Goal: Transaction & Acquisition: Purchase product/service

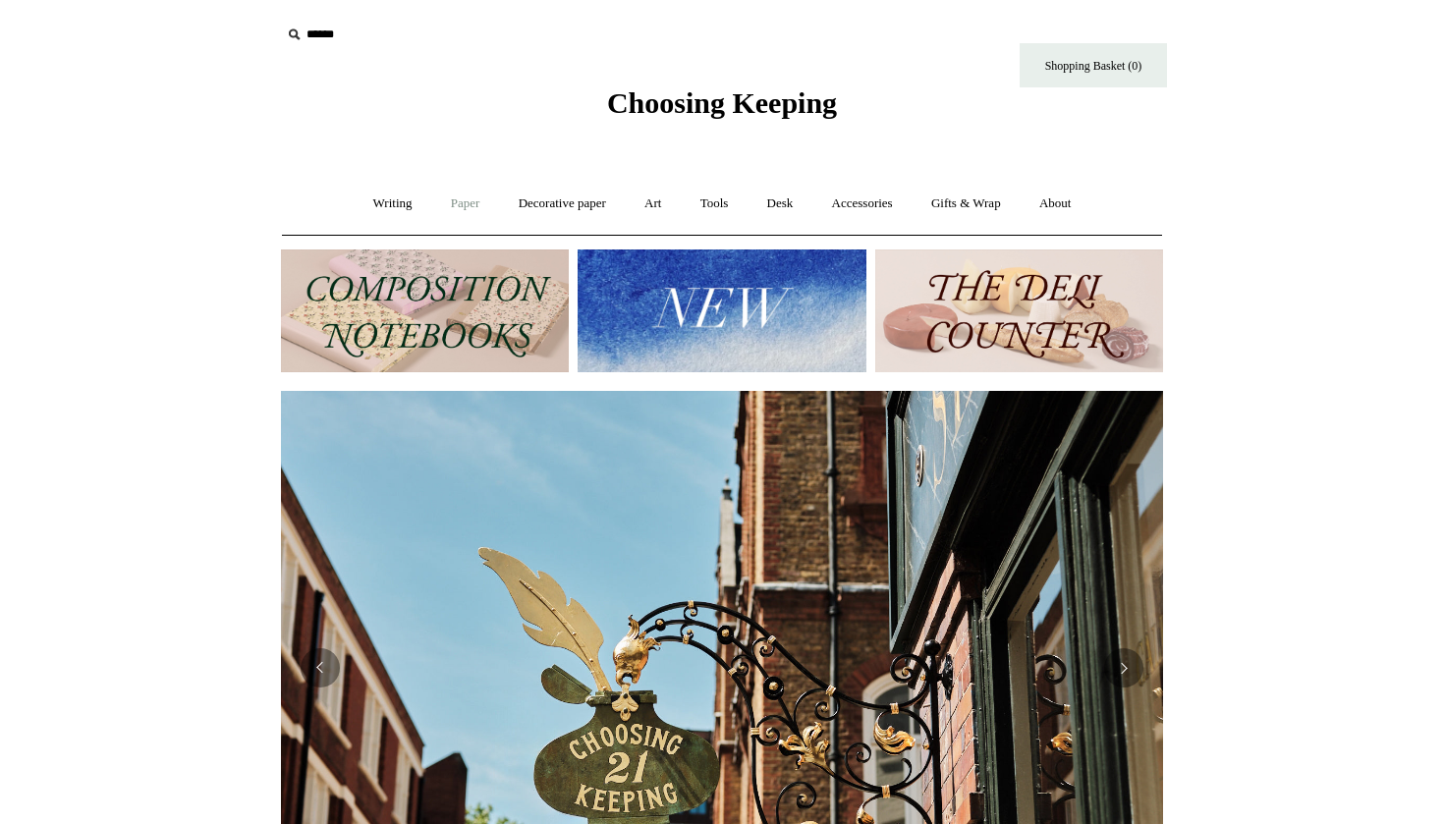
scroll to position [0, 882]
click at [399, 197] on link "Writing +" at bounding box center [393, 204] width 75 height 52
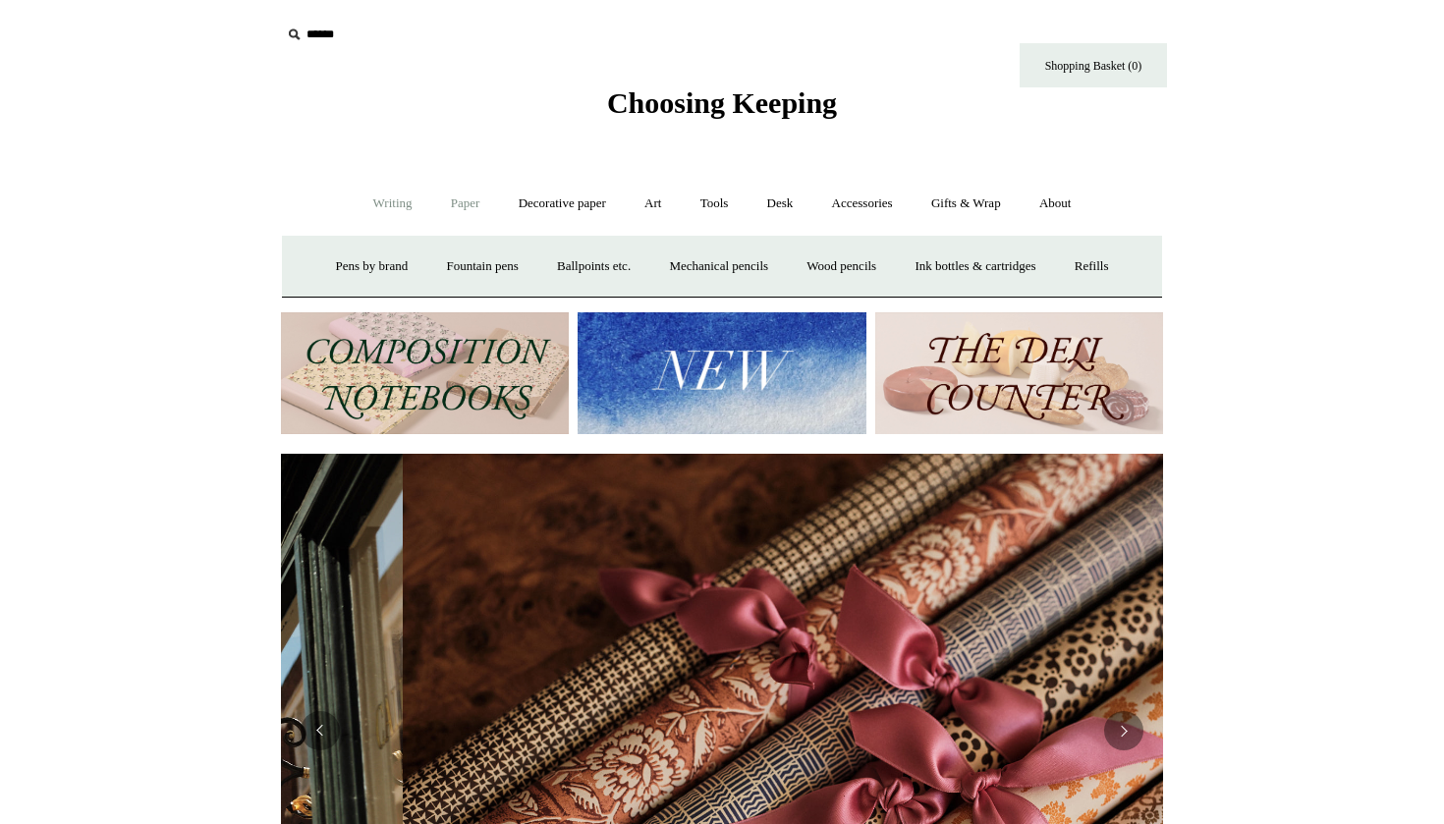
scroll to position [0, 1765]
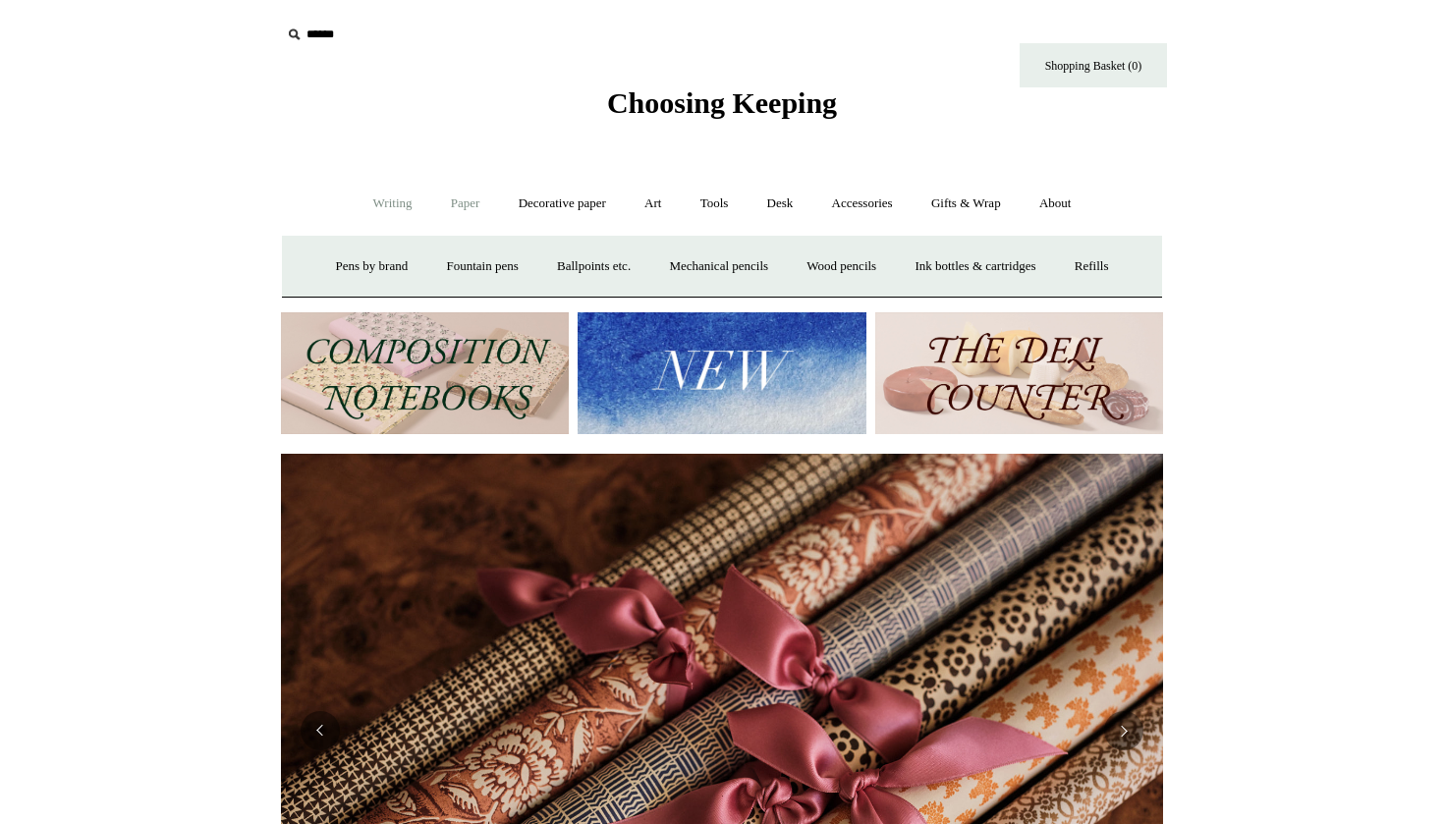
click at [454, 213] on link "Paper +" at bounding box center [465, 204] width 65 height 52
click at [441, 254] on link "Notebooks +" at bounding box center [447, 267] width 90 height 52
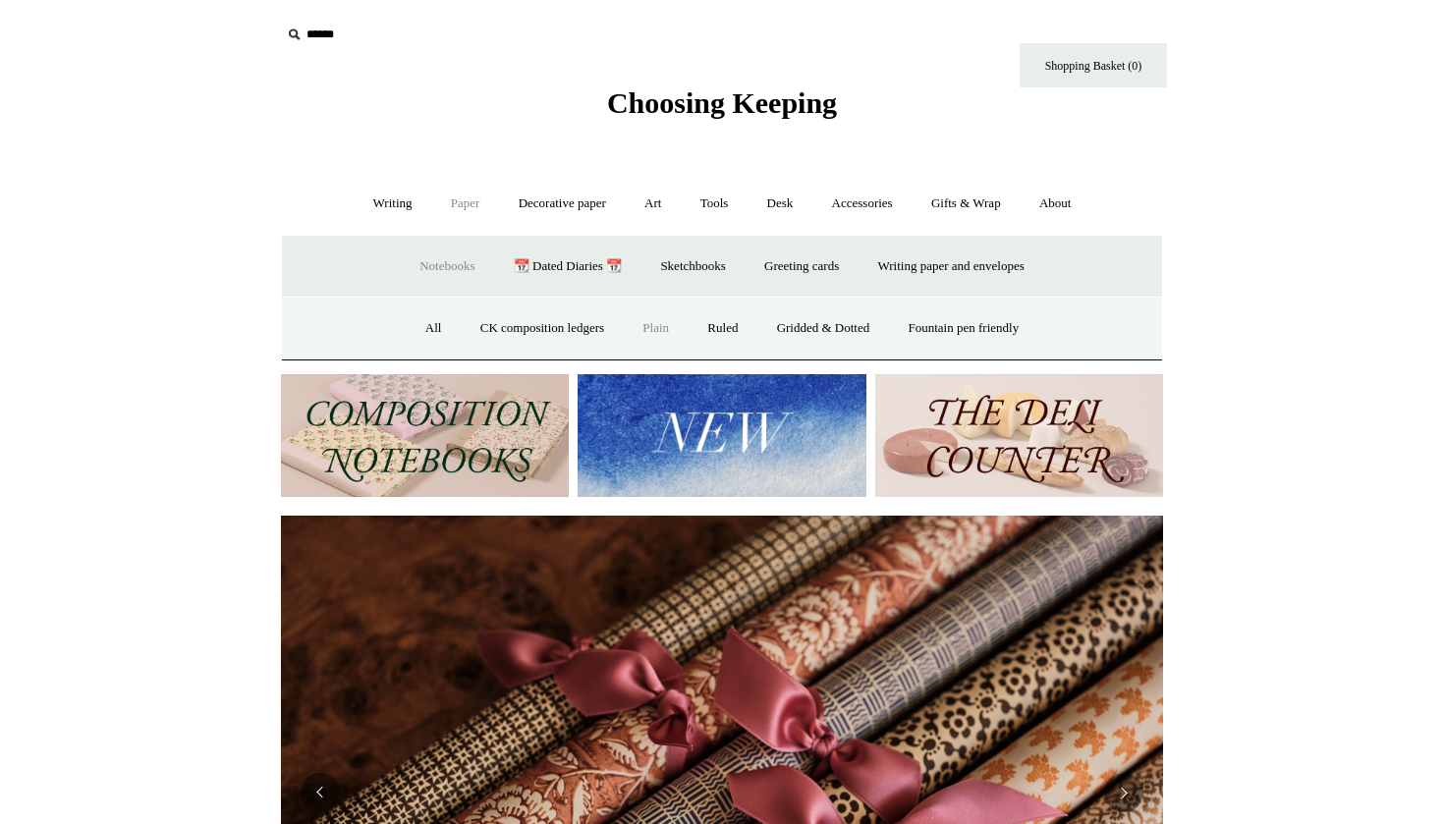
click at [641, 327] on link "Plain" at bounding box center [656, 329] width 62 height 52
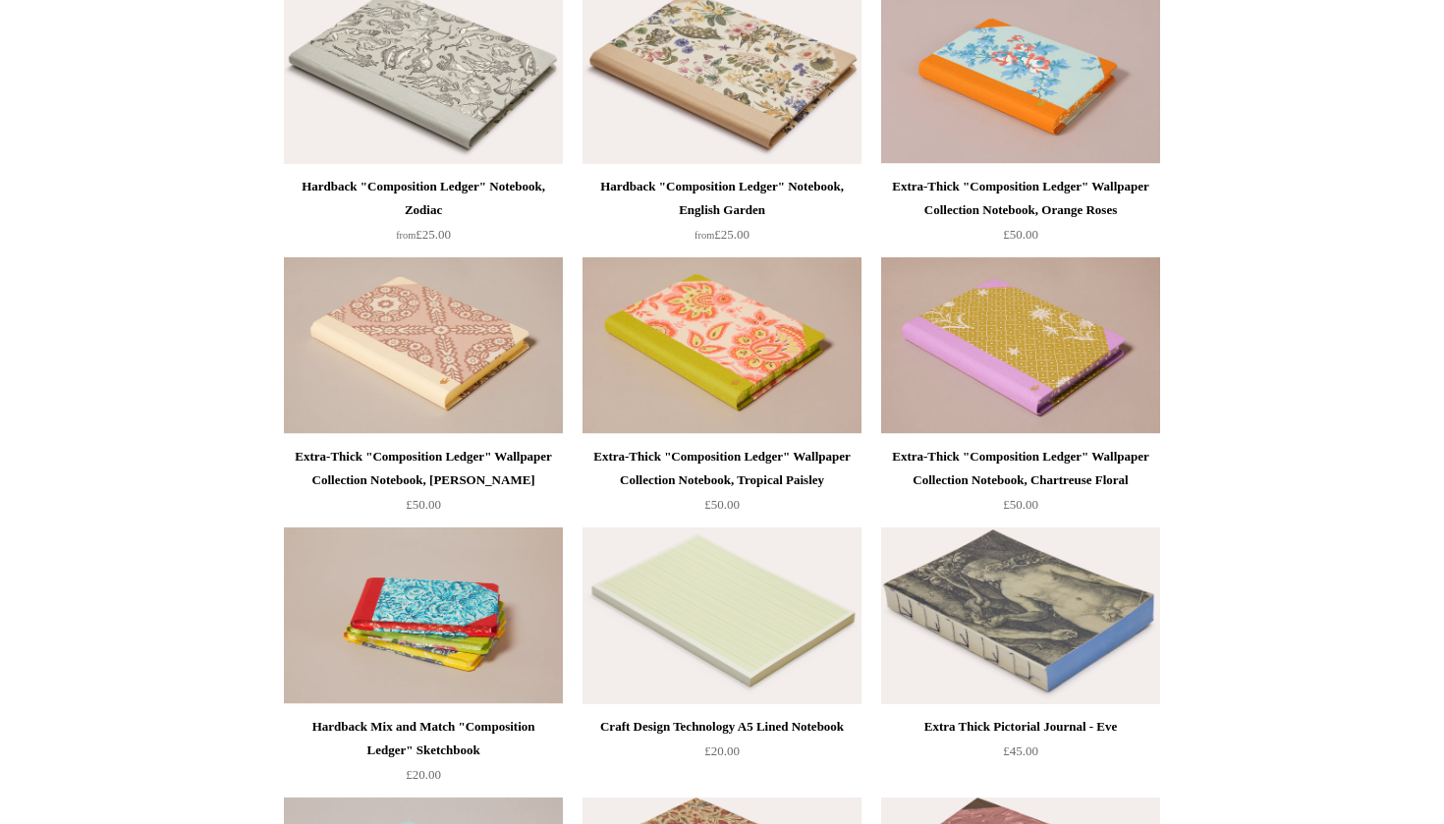
scroll to position [5406, 0]
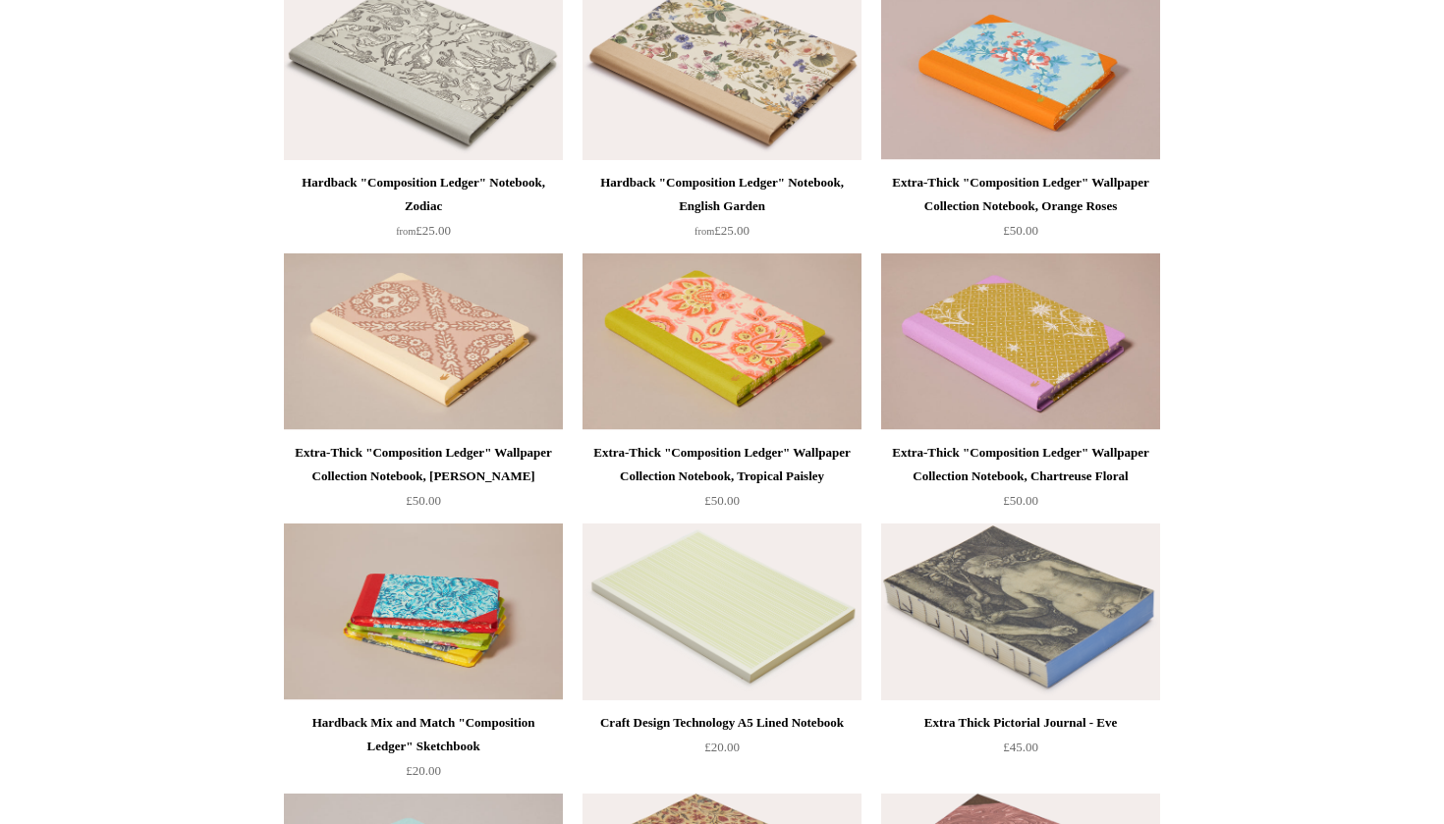
click at [930, 621] on img at bounding box center [1020, 612] width 279 height 177
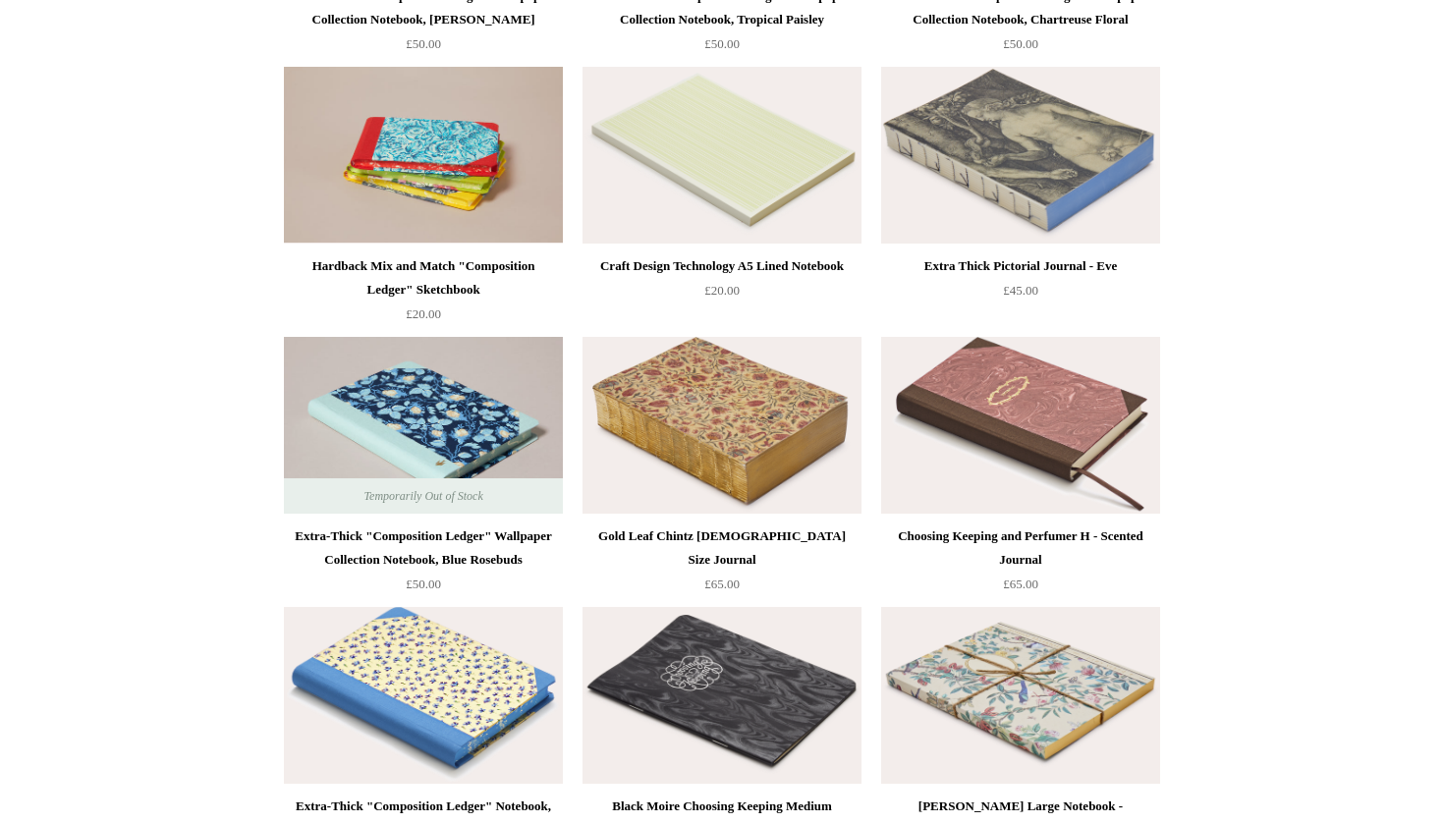
scroll to position [5866, 0]
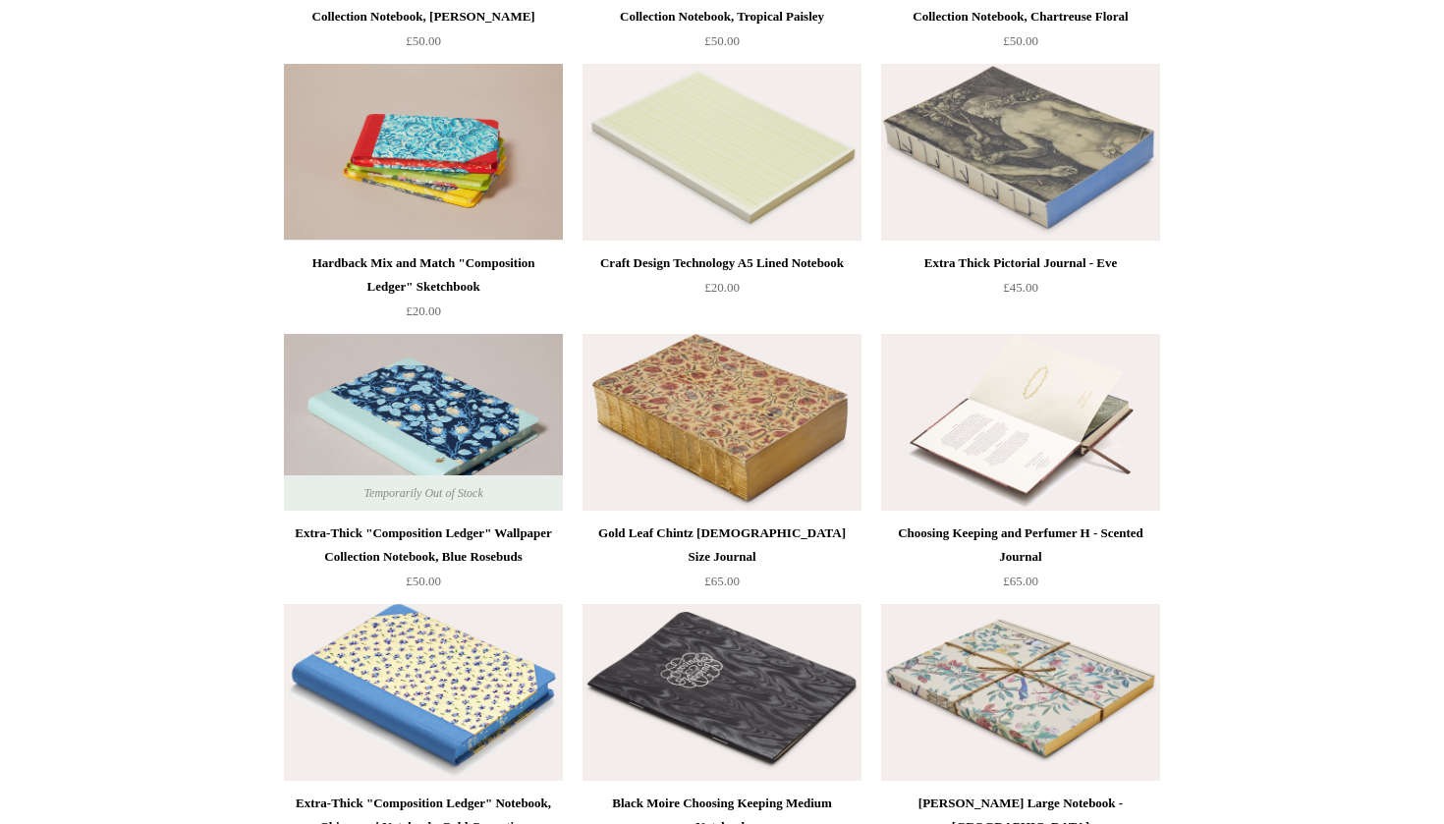
click at [1010, 479] on img at bounding box center [1020, 422] width 279 height 177
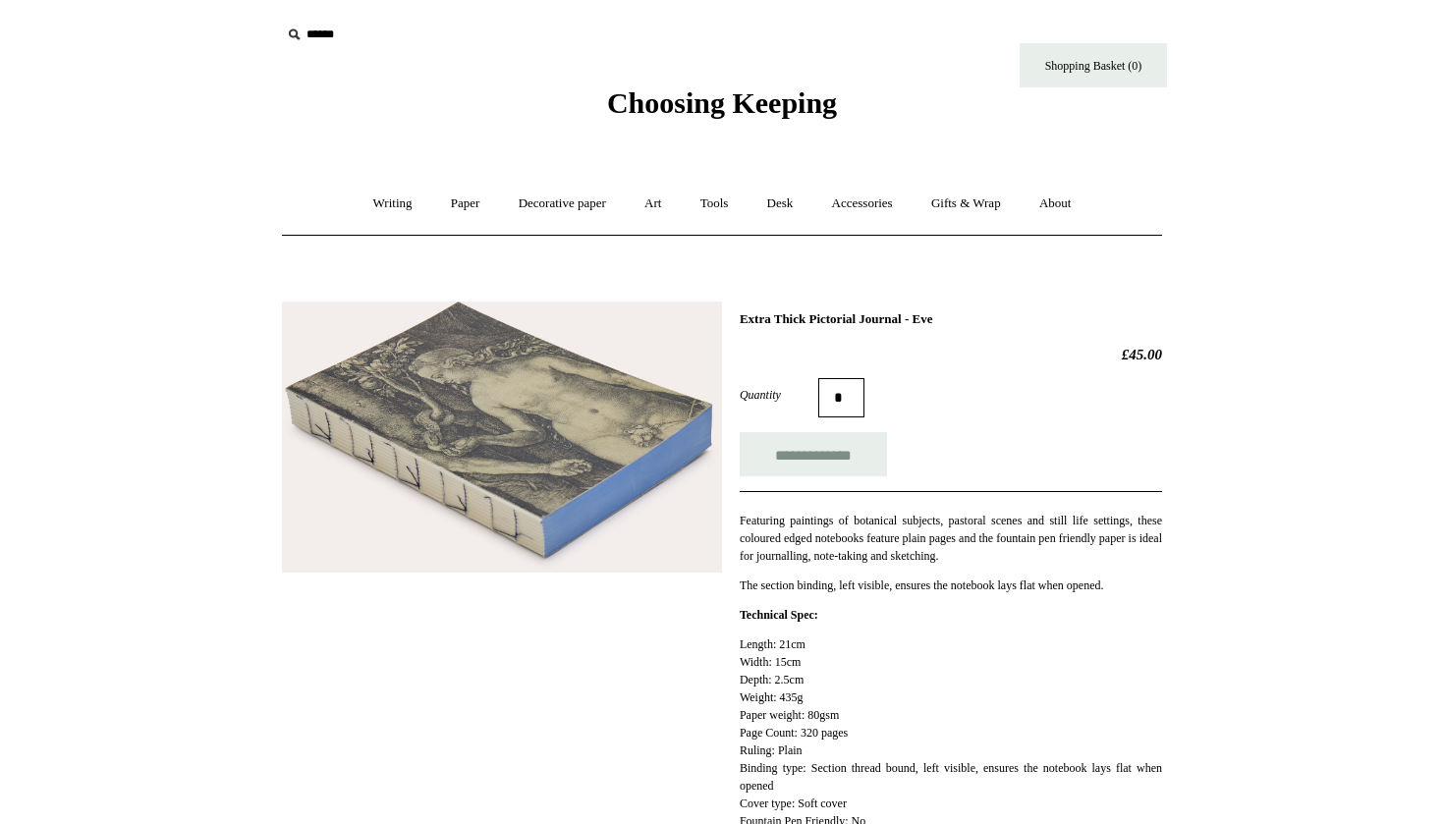
click at [592, 452] on img at bounding box center [502, 437] width 440 height 271
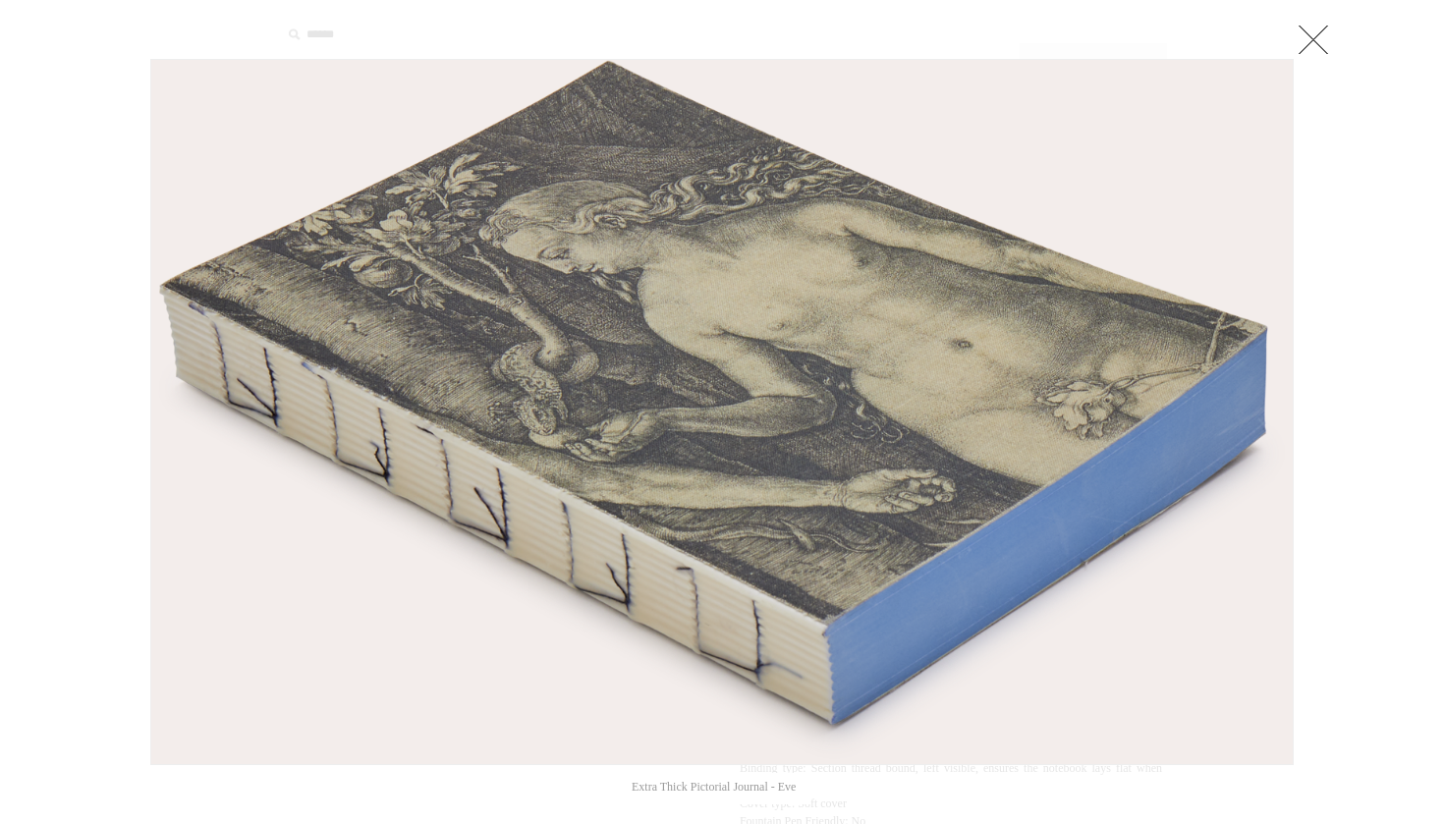
click at [1326, 33] on link at bounding box center [1313, 39] width 39 height 39
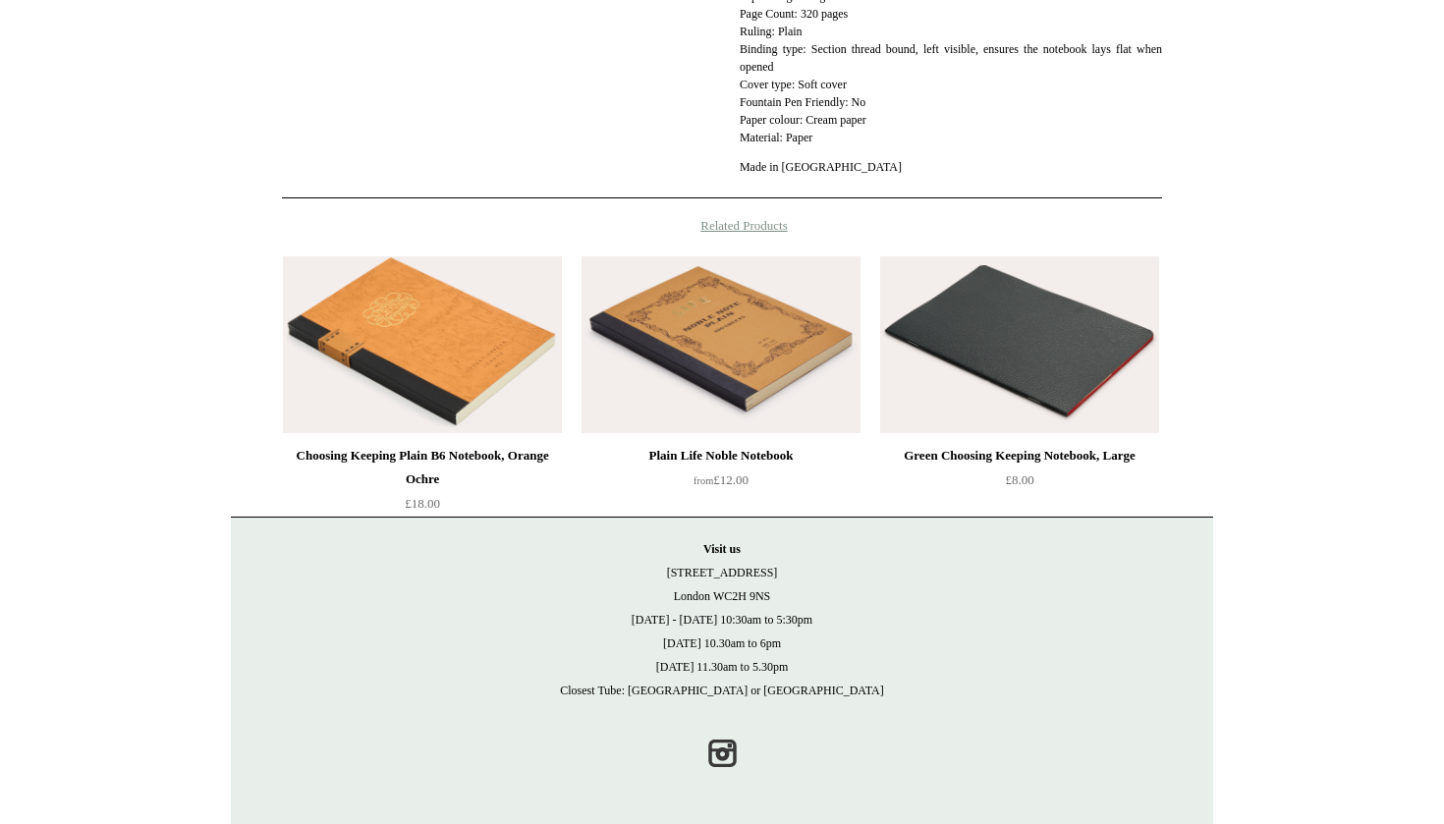
scroll to position [718, 0]
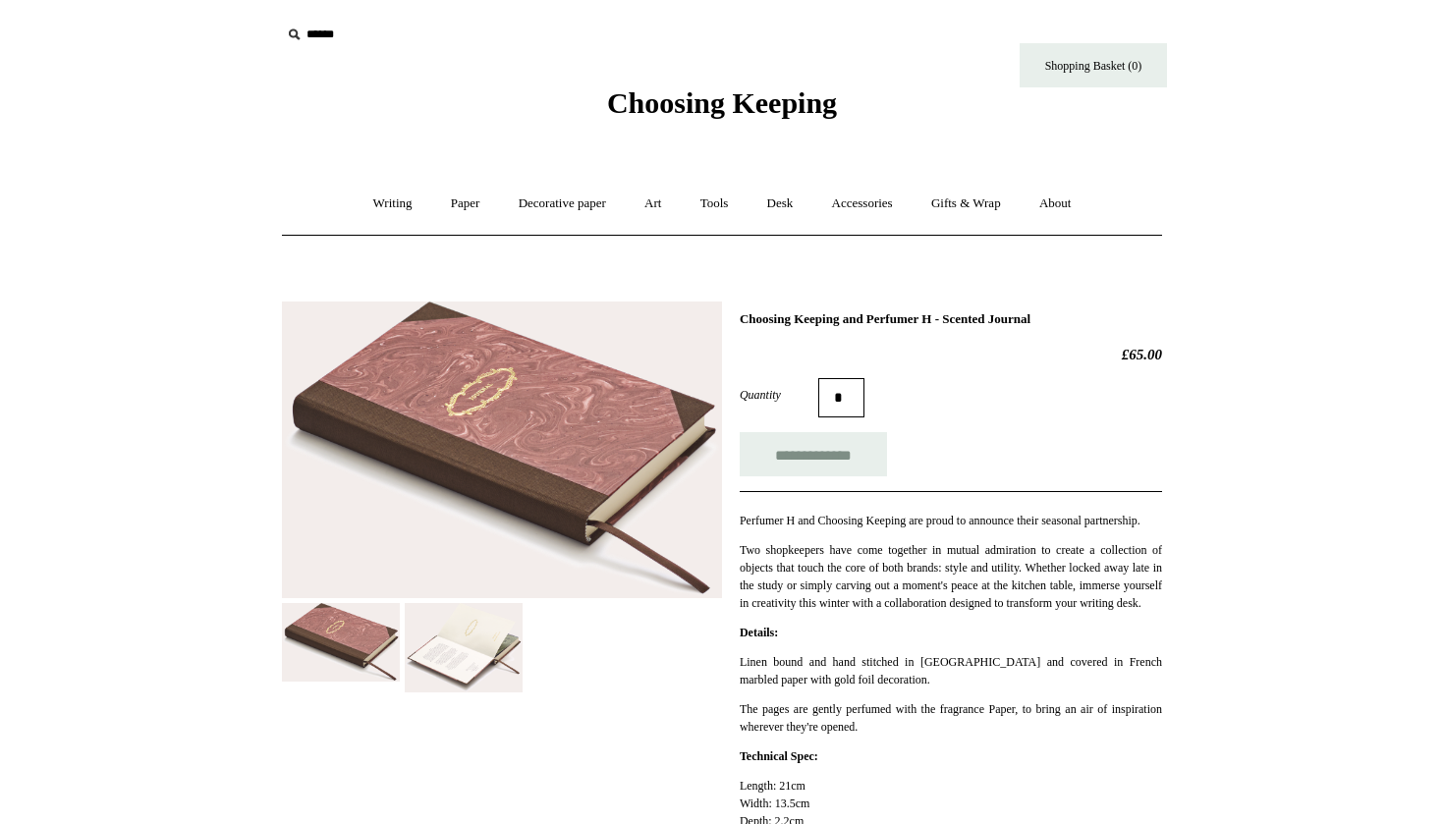
click at [462, 648] on img at bounding box center [464, 648] width 118 height 90
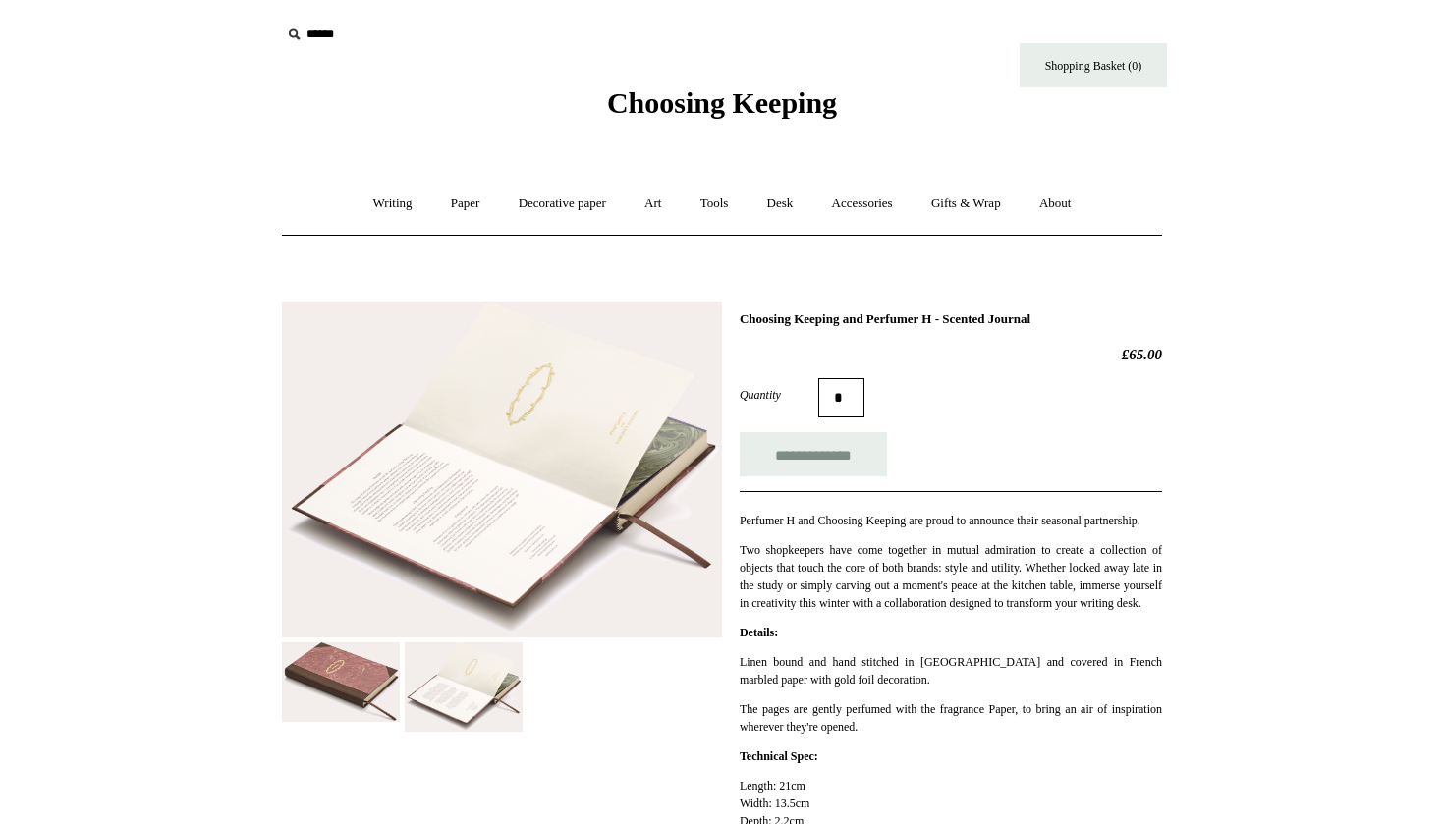
click at [473, 496] on img at bounding box center [502, 470] width 440 height 336
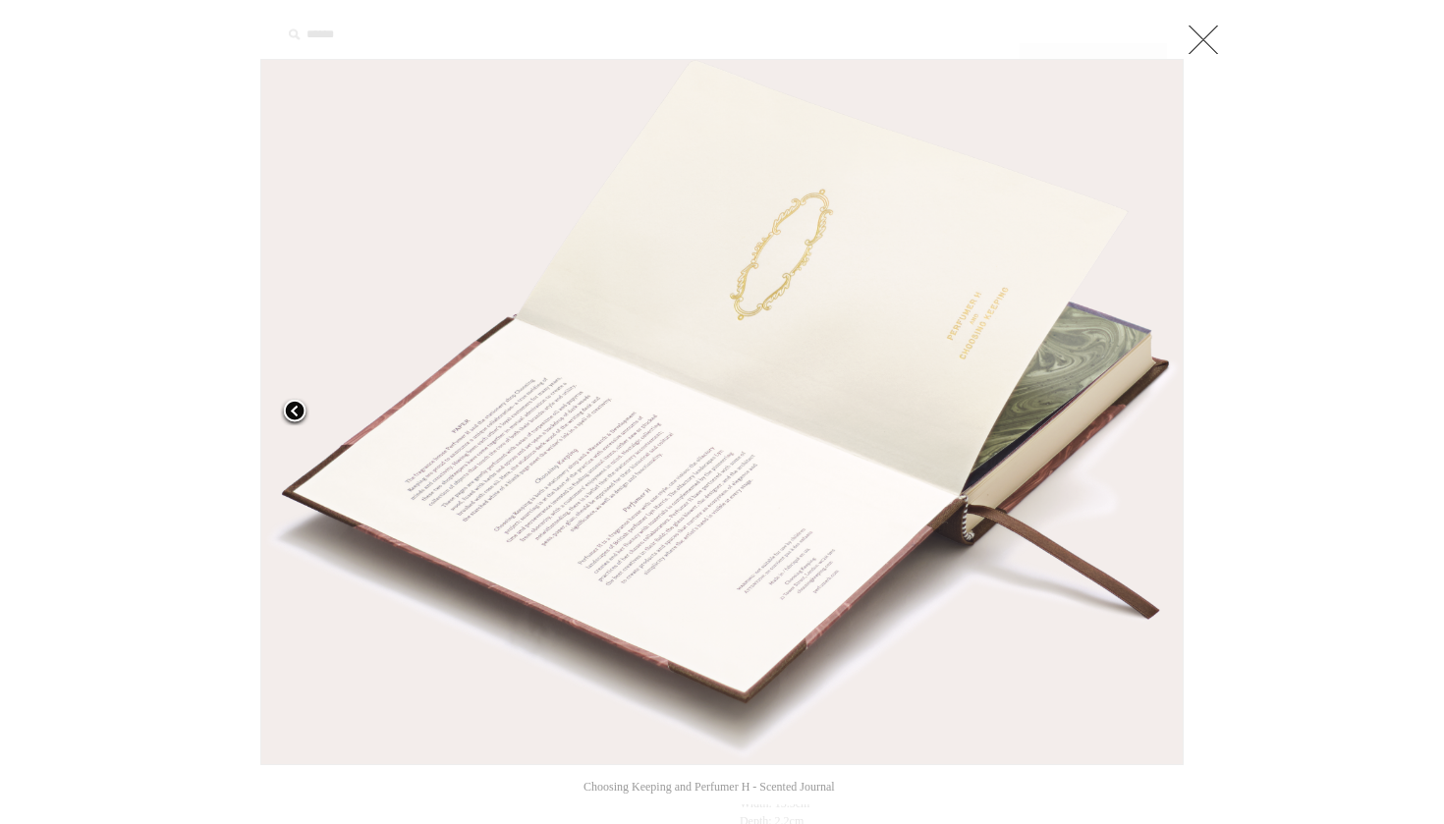
click at [567, 470] on link at bounding box center [421, 412] width 323 height 706
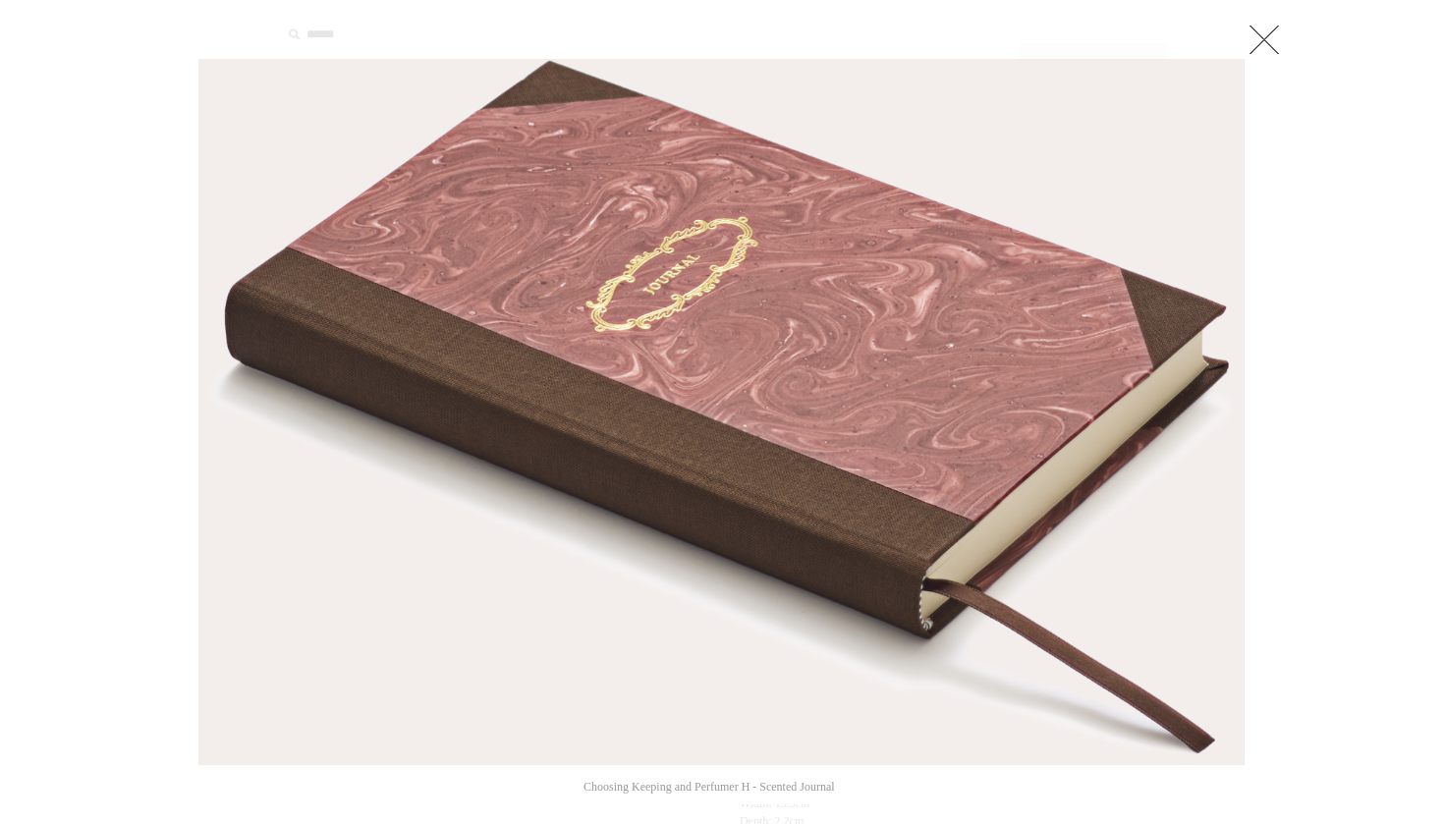
click at [1279, 42] on link at bounding box center [1264, 39] width 39 height 39
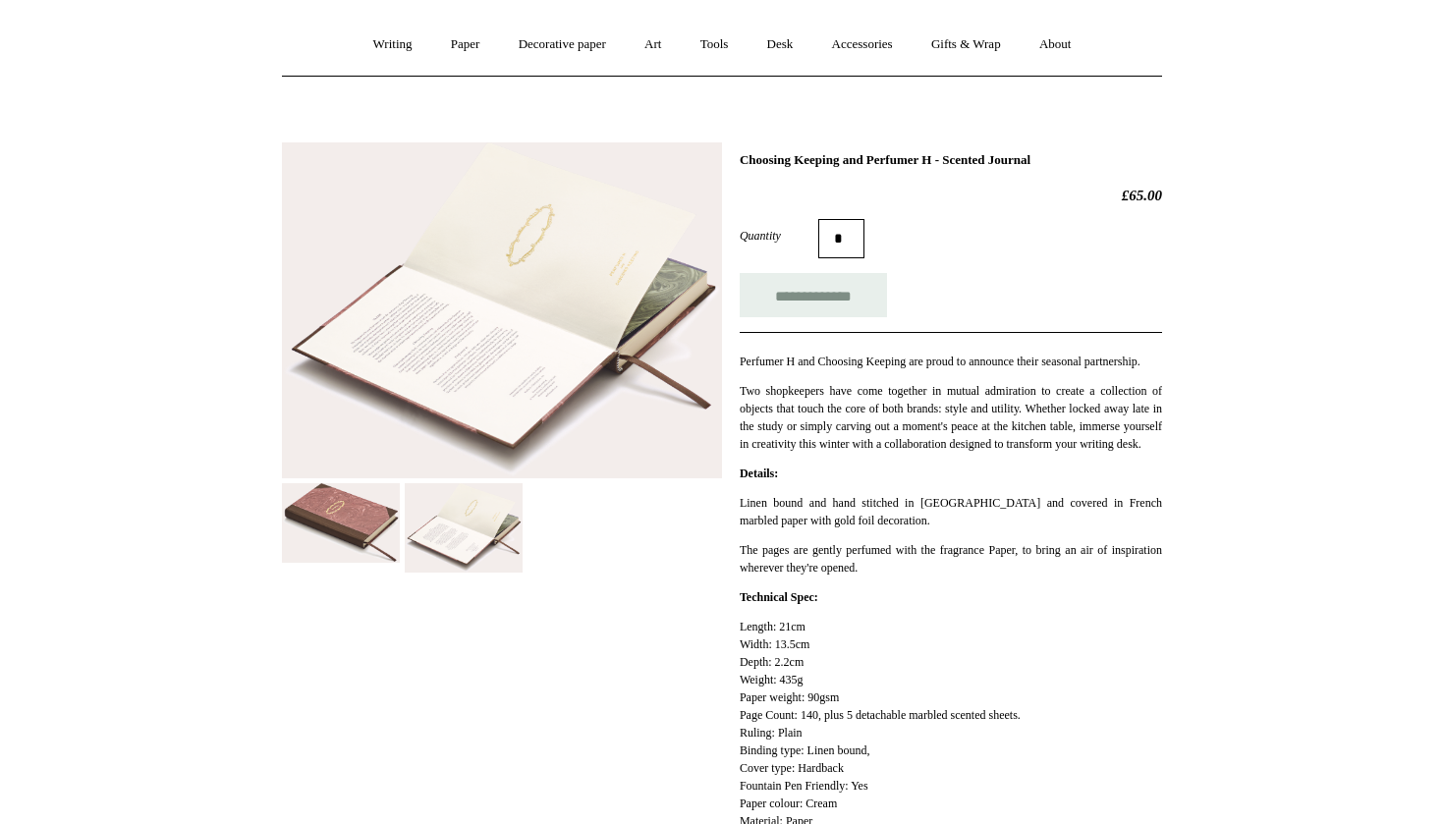
scroll to position [137, 0]
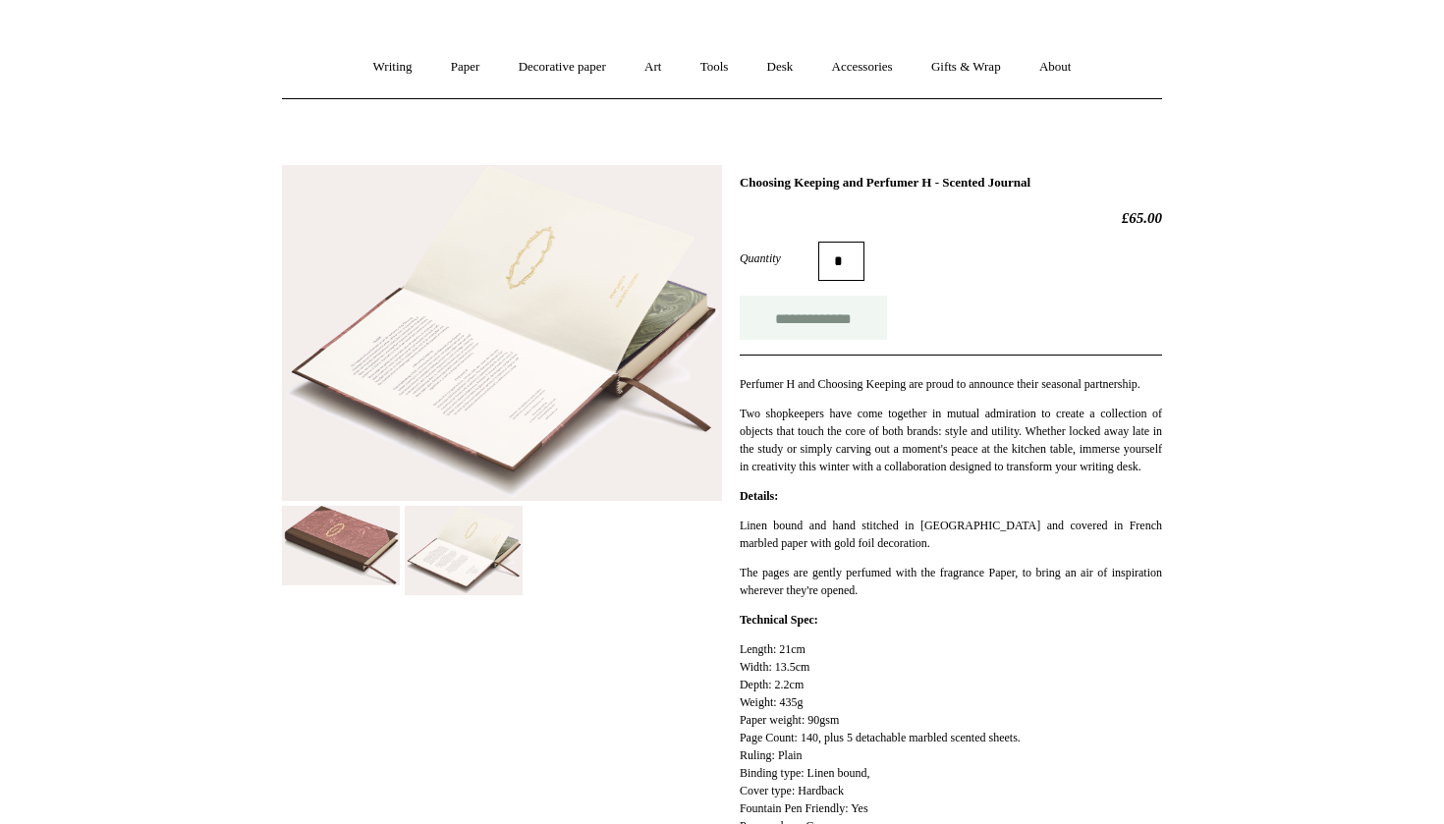
click at [856, 312] on input "**********" at bounding box center [813, 318] width 147 height 44
type input "**********"
click at [372, 531] on img at bounding box center [341, 546] width 118 height 80
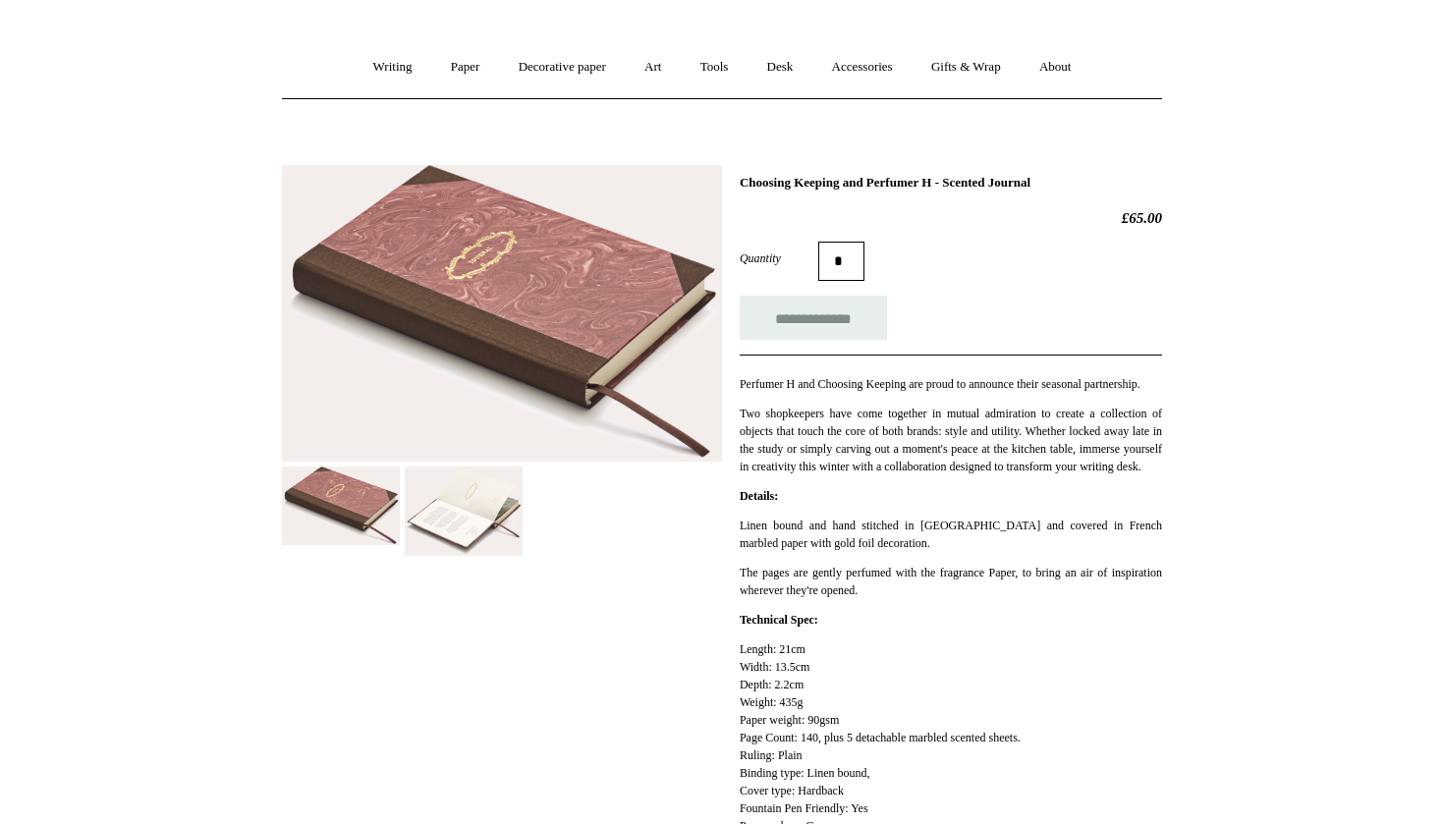
click at [442, 532] on img at bounding box center [464, 512] width 118 height 90
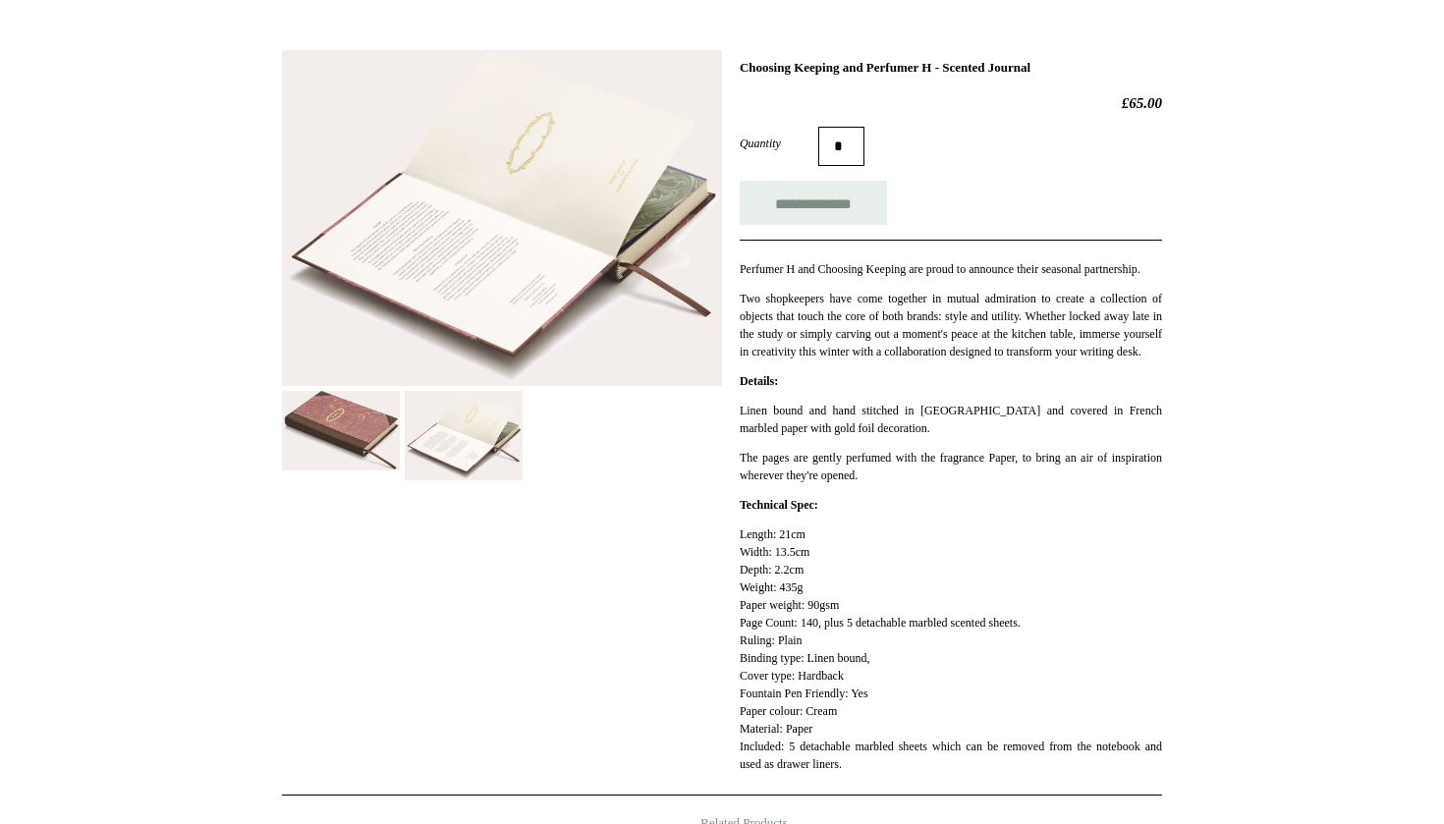
scroll to position [243, 0]
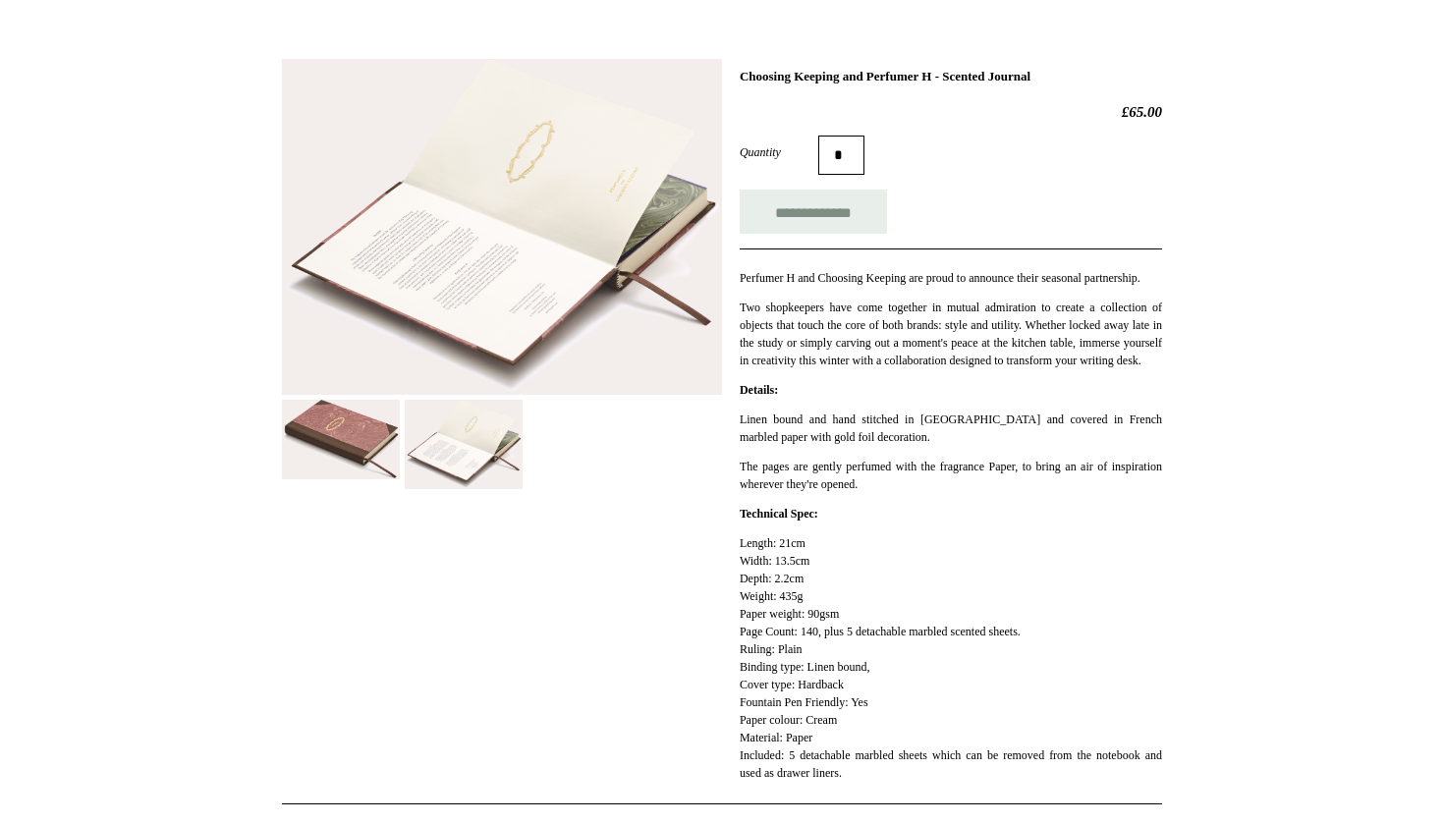
click at [390, 449] on img at bounding box center [341, 440] width 118 height 80
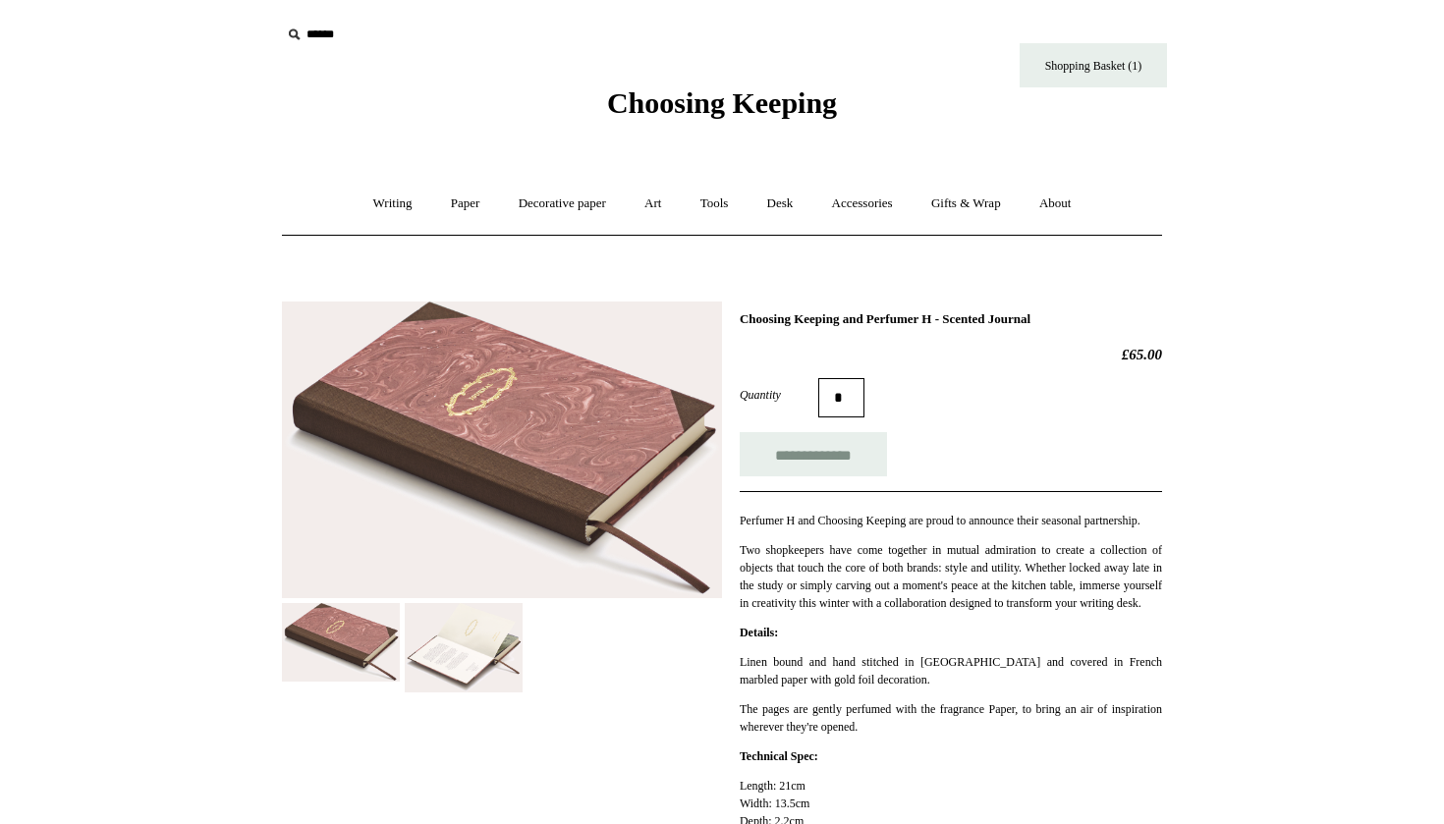
scroll to position [0, 0]
click at [400, 197] on link "Writing +" at bounding box center [393, 204] width 75 height 52
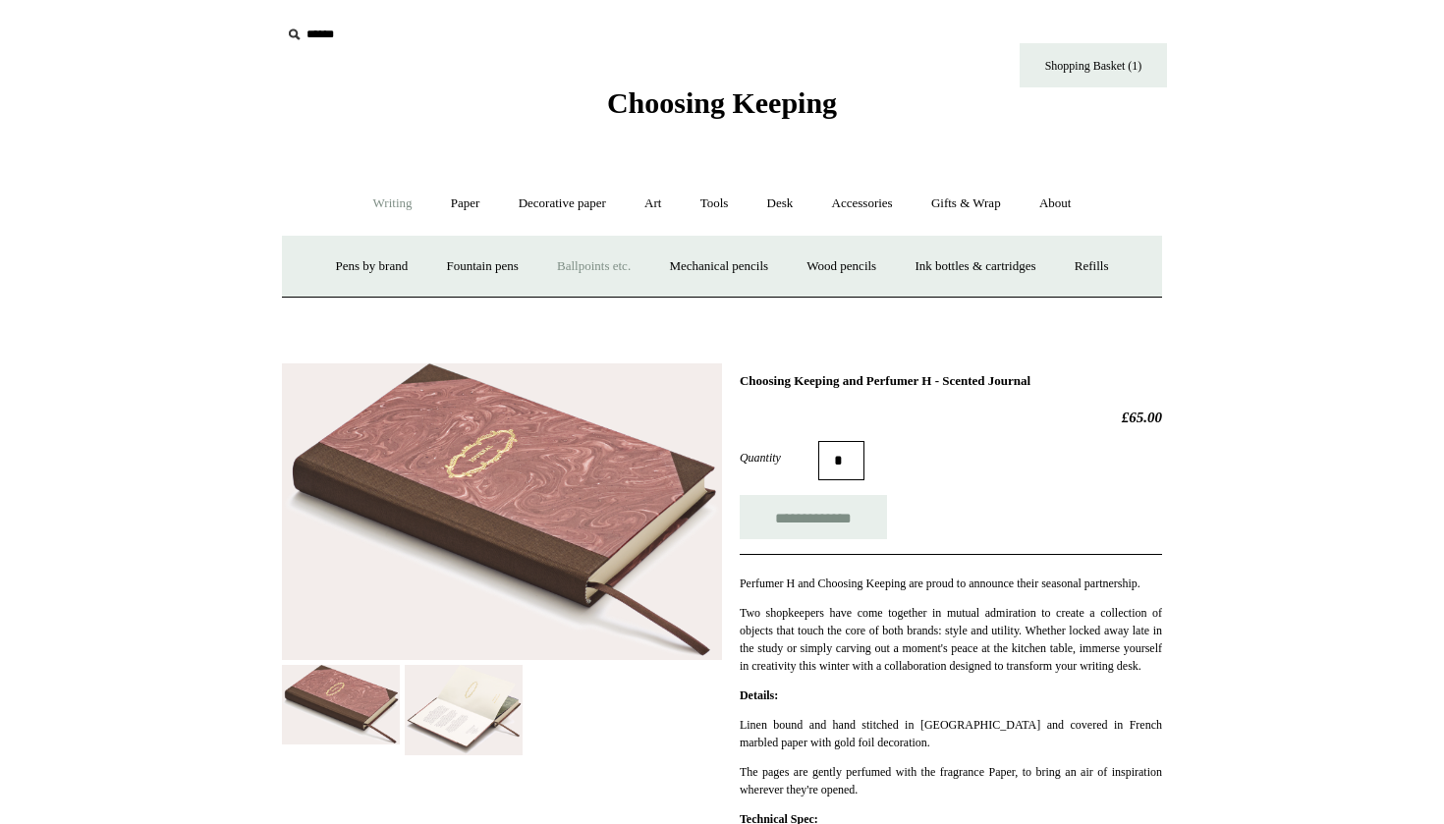
click at [607, 271] on link "Ballpoints etc. +" at bounding box center [593, 267] width 109 height 52
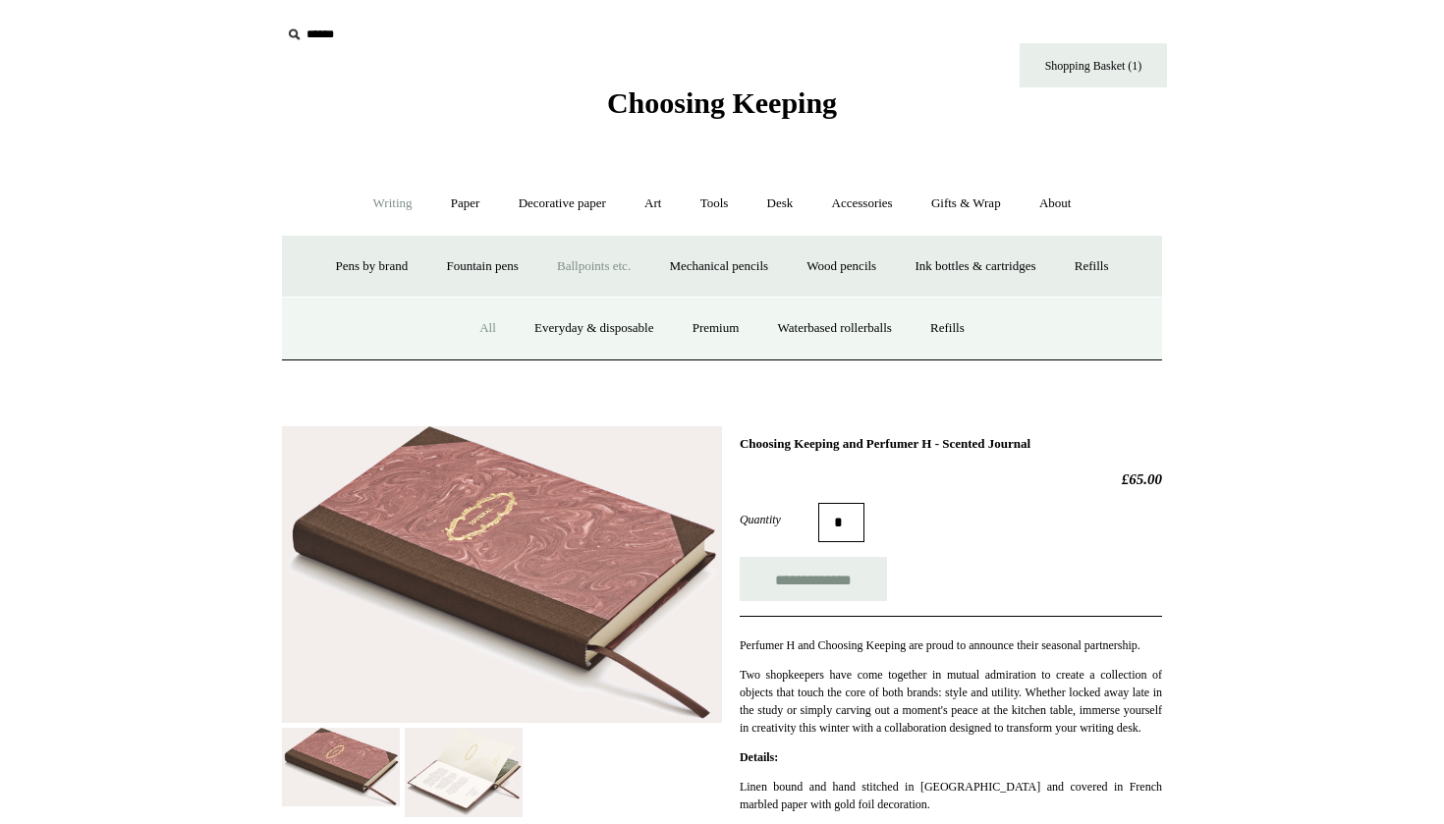
click at [467, 330] on link "All" at bounding box center [488, 329] width 52 height 52
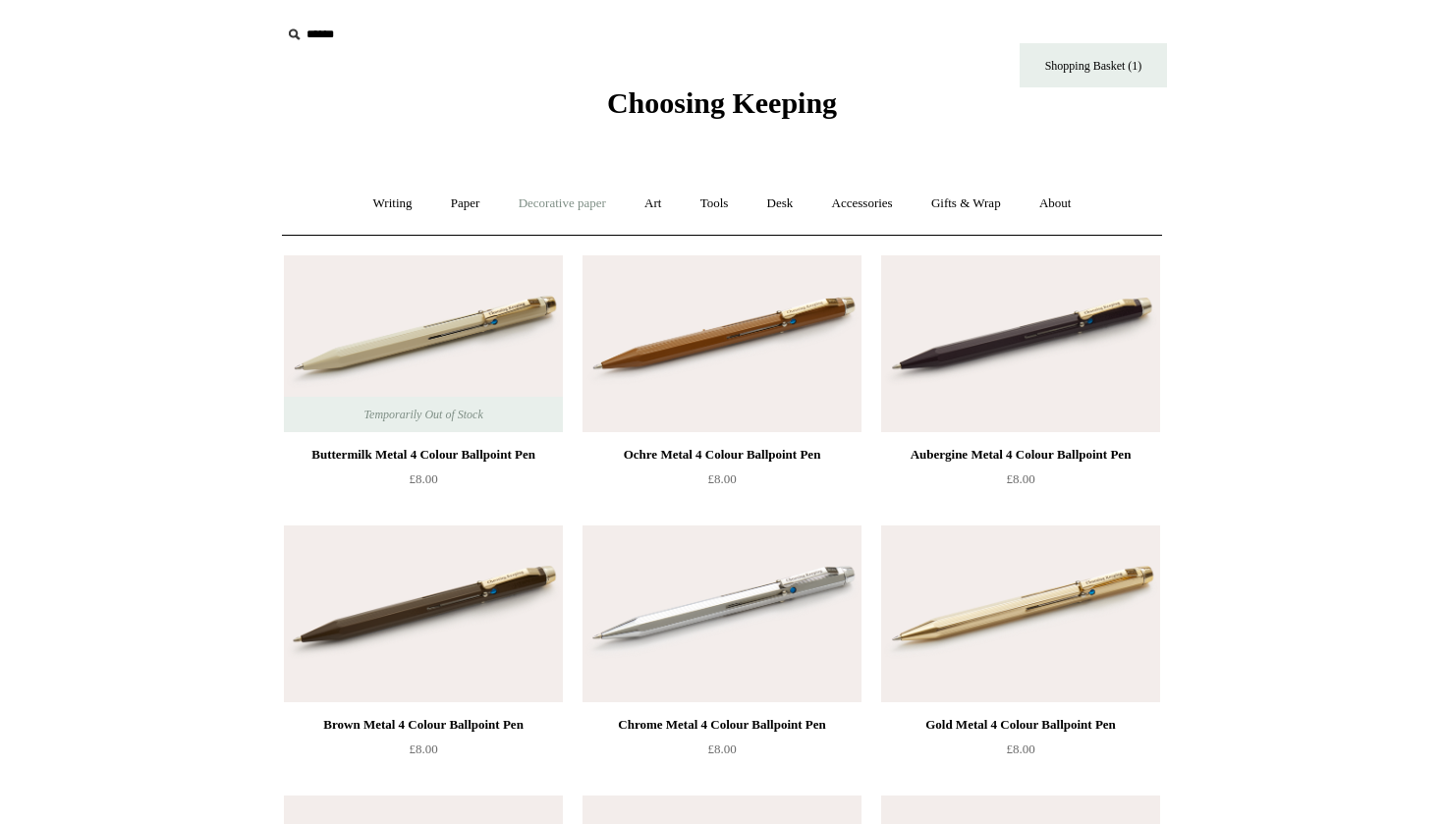
click at [533, 207] on link "Decorative paper +" at bounding box center [562, 204] width 123 height 52
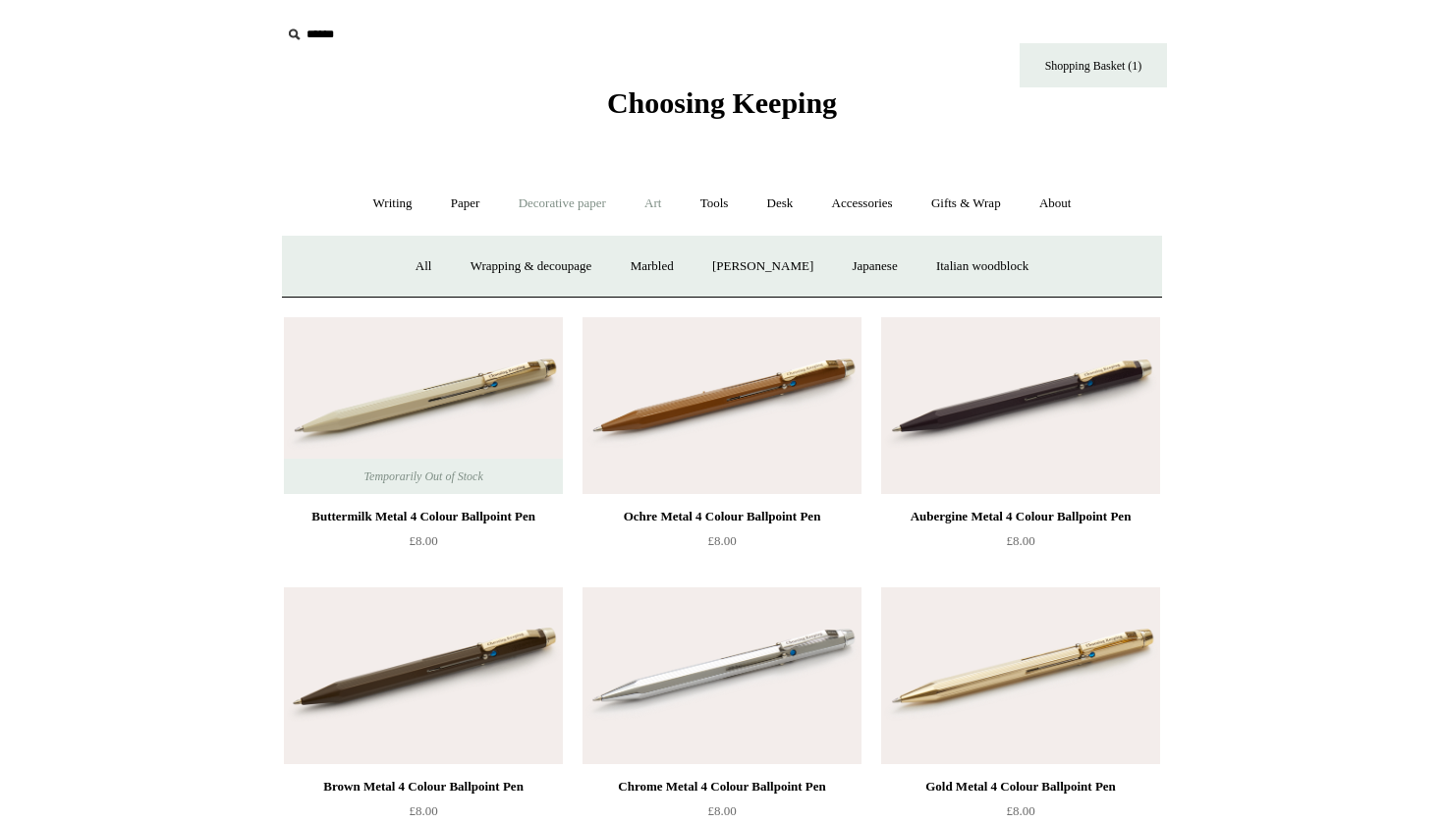
click at [646, 220] on link "Art +" at bounding box center [653, 204] width 52 height 52
click at [730, 204] on link "Tools +" at bounding box center [715, 204] width 64 height 52
click at [783, 209] on link "Desk +" at bounding box center [781, 204] width 62 height 52
click at [692, 254] on link "Folders" at bounding box center [703, 267] width 74 height 52
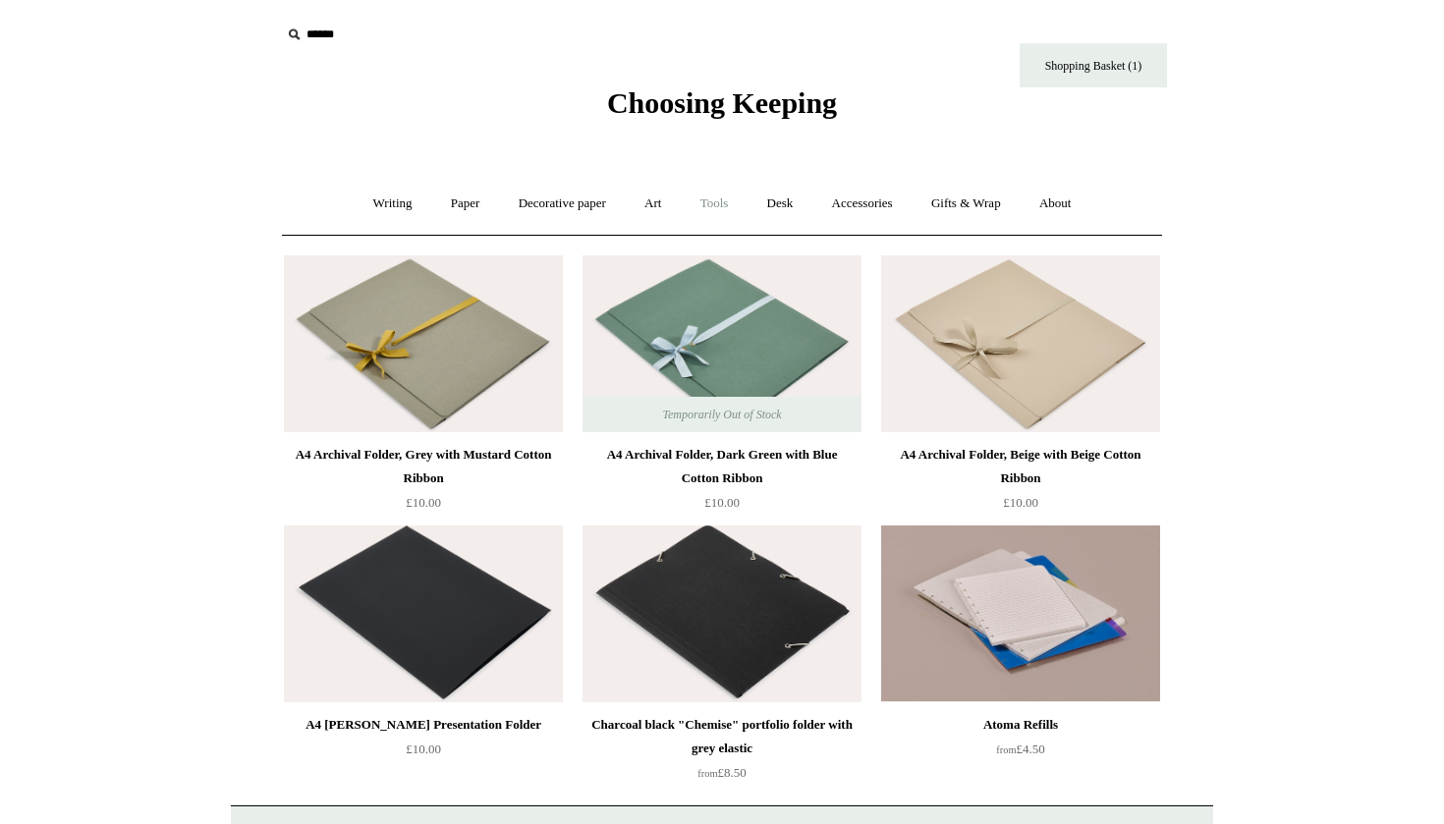
click at [692, 207] on link "Tools +" at bounding box center [715, 204] width 64 height 52
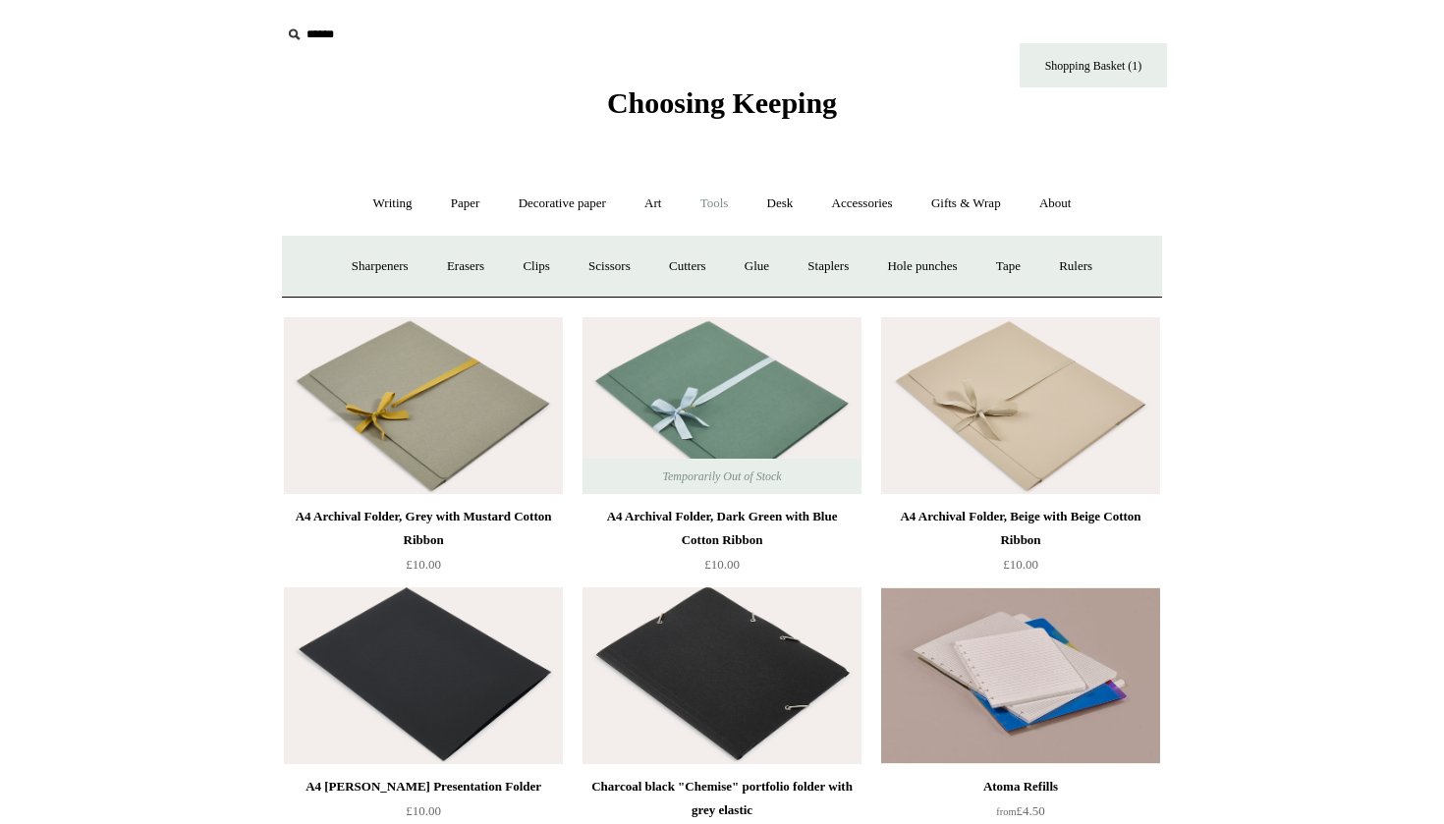
click at [692, 207] on link "Tools -" at bounding box center [715, 204] width 64 height 52
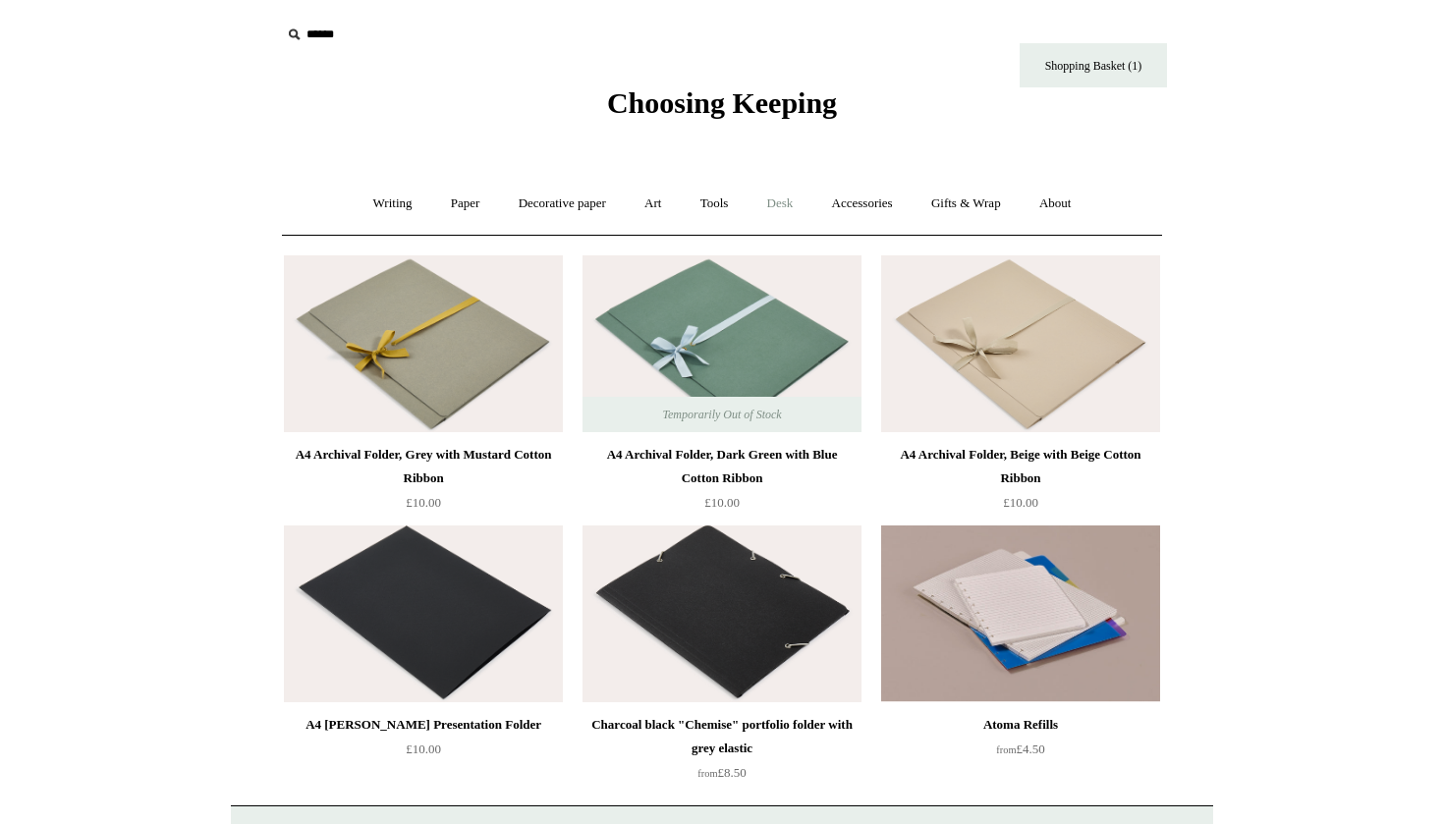
click at [786, 196] on link "Desk +" at bounding box center [781, 204] width 62 height 52
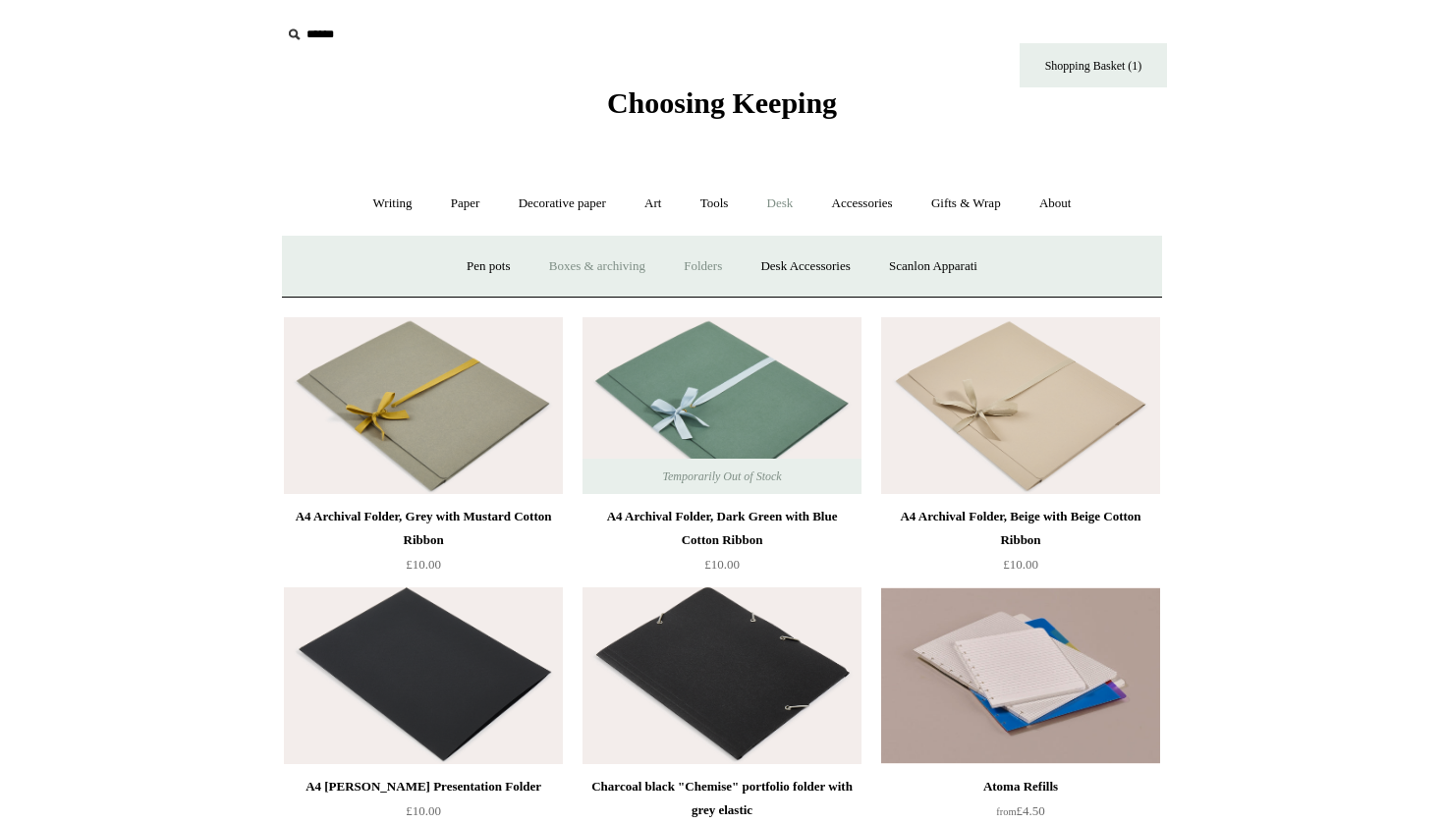
click at [589, 254] on link "Boxes & archiving" at bounding box center [598, 267] width 132 height 52
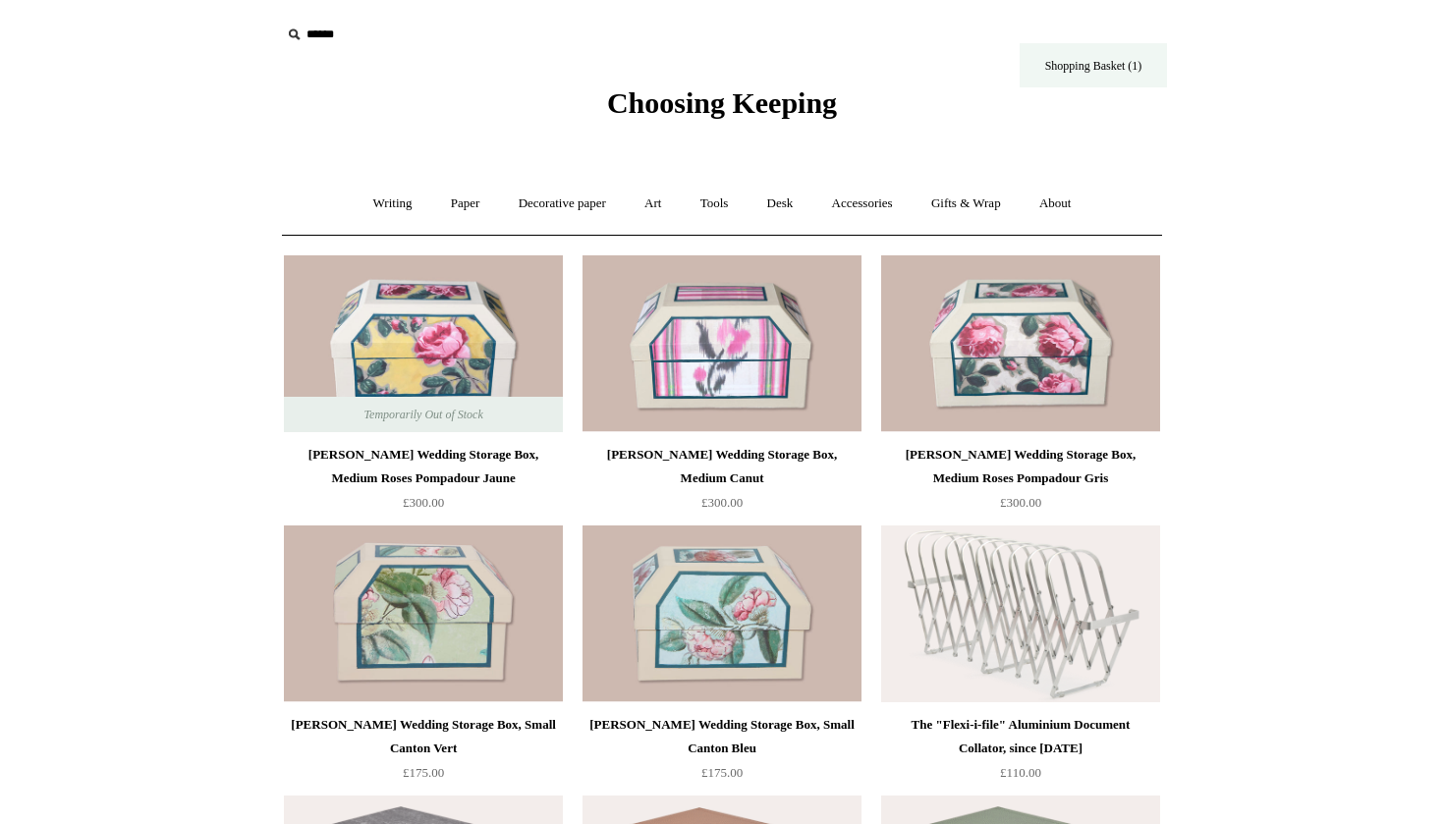
click at [1057, 78] on link "Shopping Basket (1)" at bounding box center [1093, 65] width 147 height 44
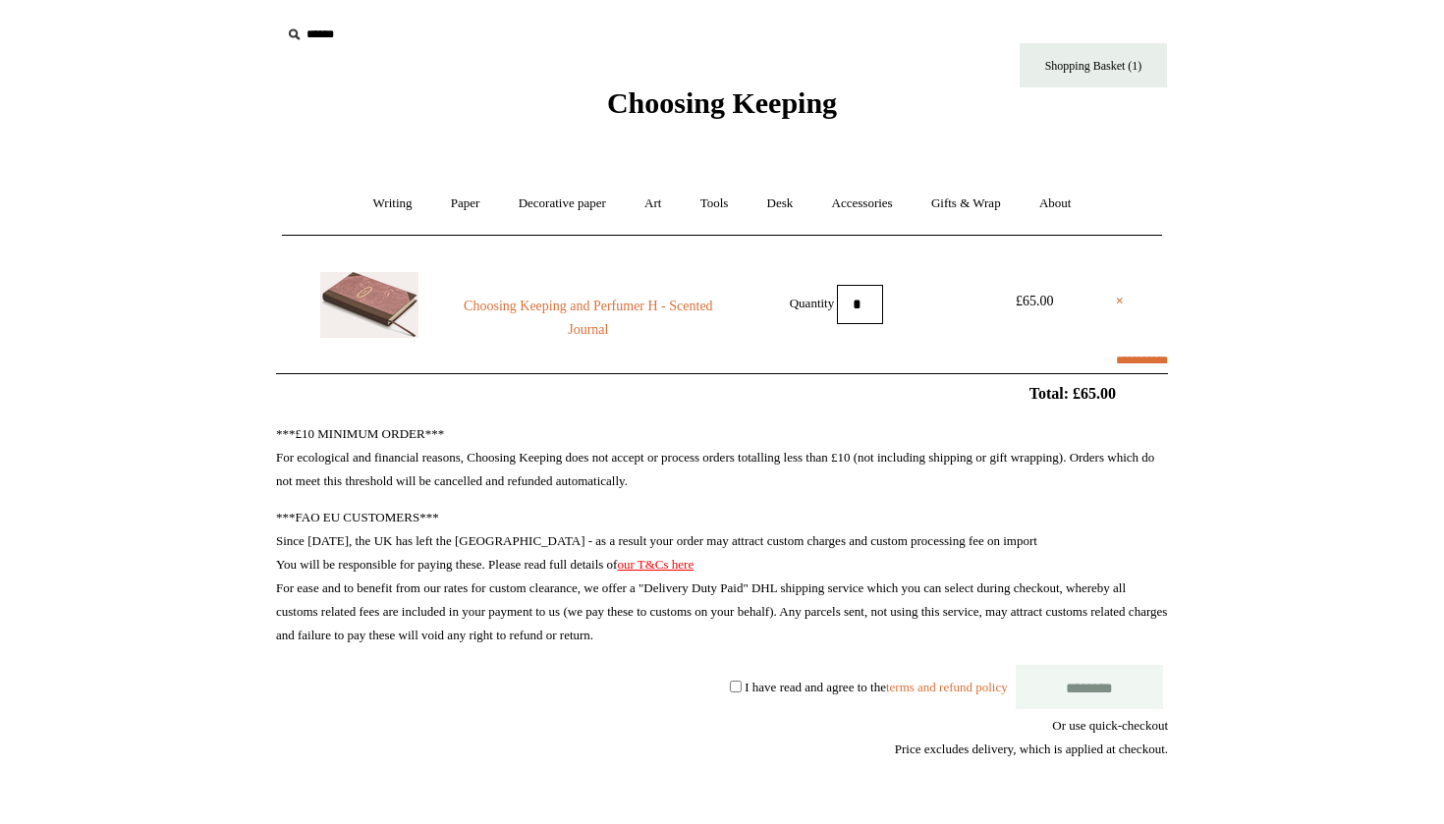
select select "**********"
type input "****"
click at [745, 682] on label "I have read and agree to the terms and refund policy" at bounding box center [876, 686] width 262 height 15
click at [871, 204] on link "Accessories +" at bounding box center [863, 204] width 96 height 52
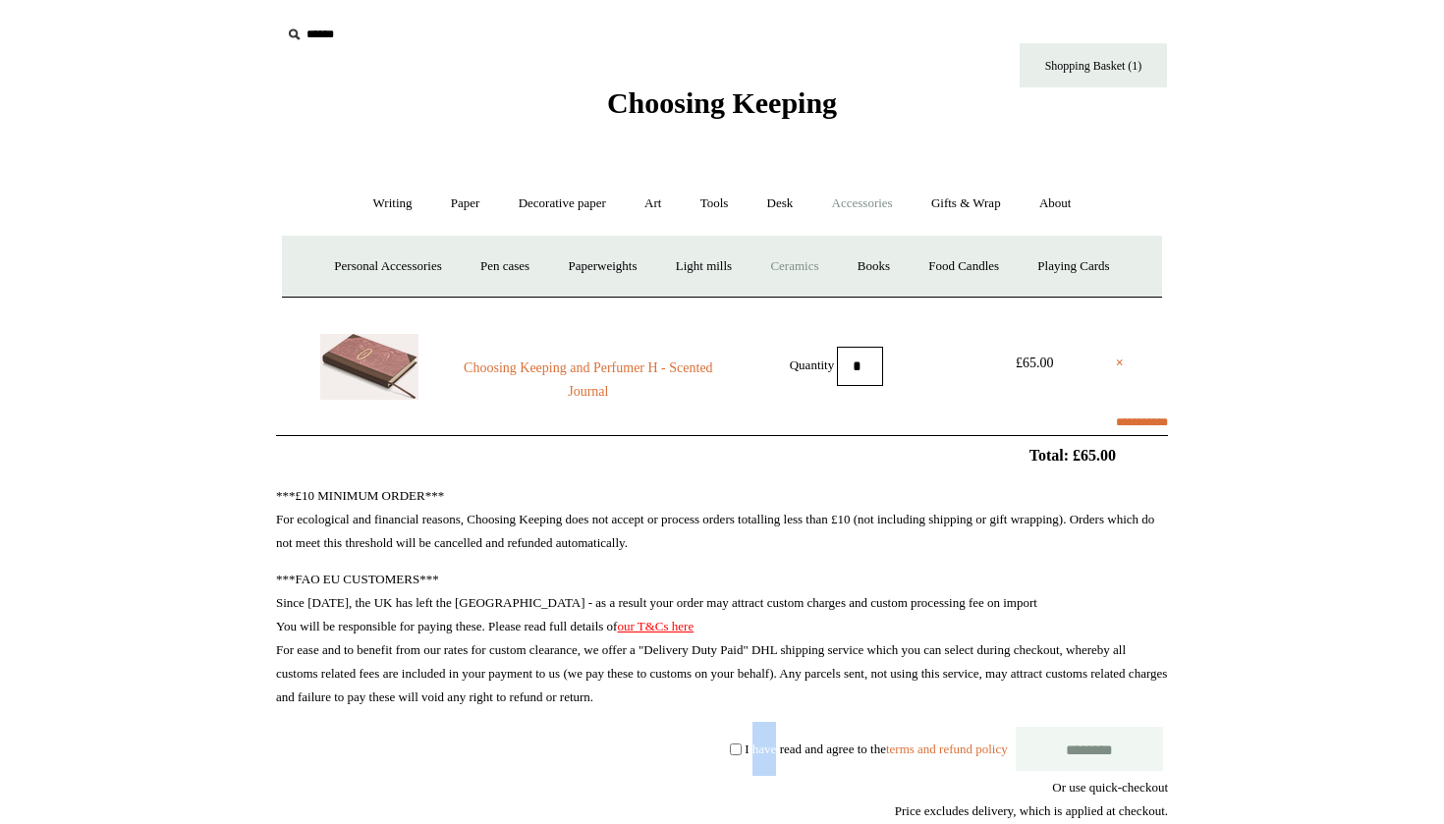
click at [797, 266] on link "Ceramics +" at bounding box center [795, 267] width 84 height 52
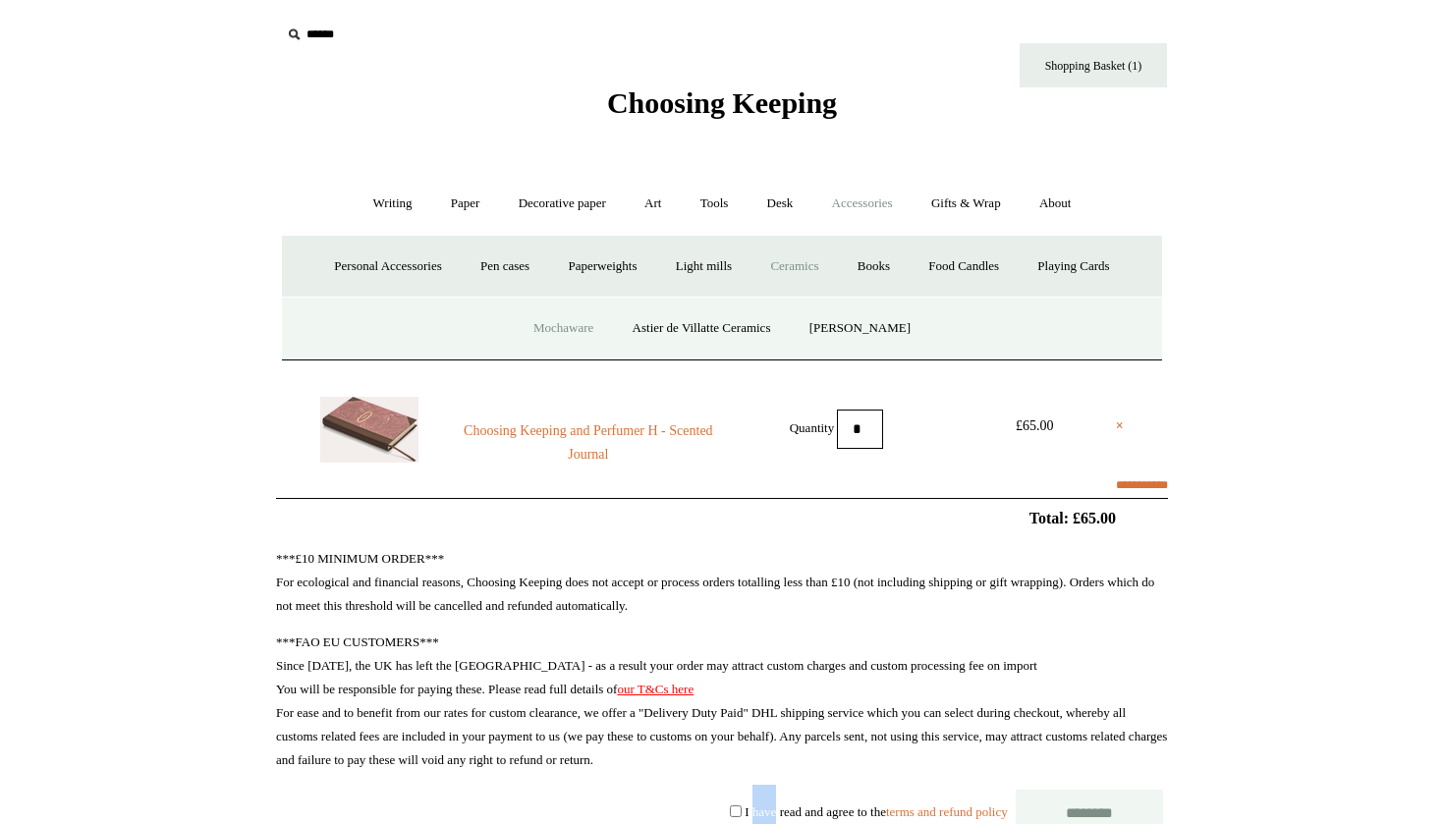
click at [552, 340] on link "Mochaware" at bounding box center [563, 329] width 95 height 52
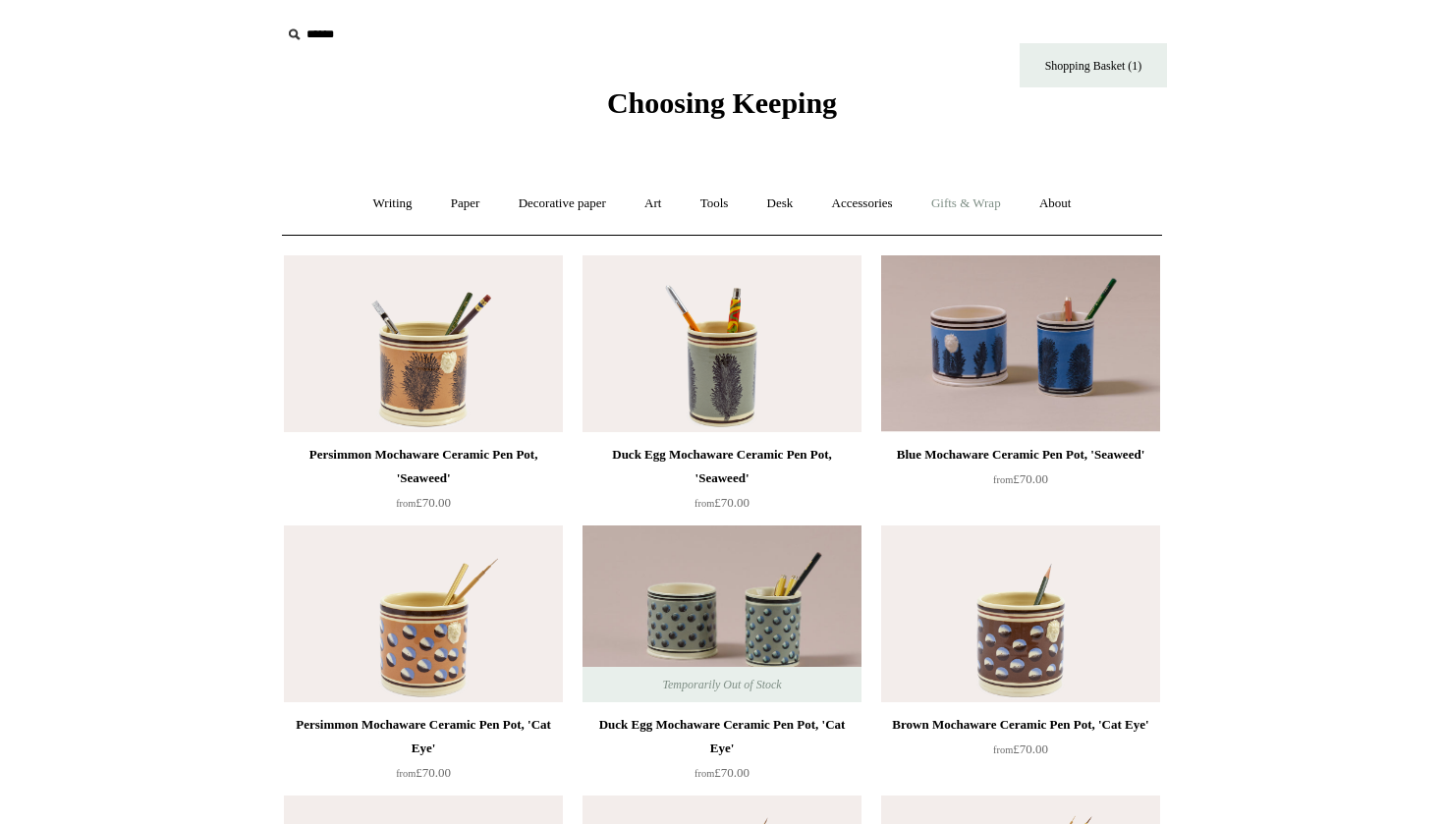
click at [952, 201] on link "Gifts & Wrap +" at bounding box center [966, 204] width 105 height 52
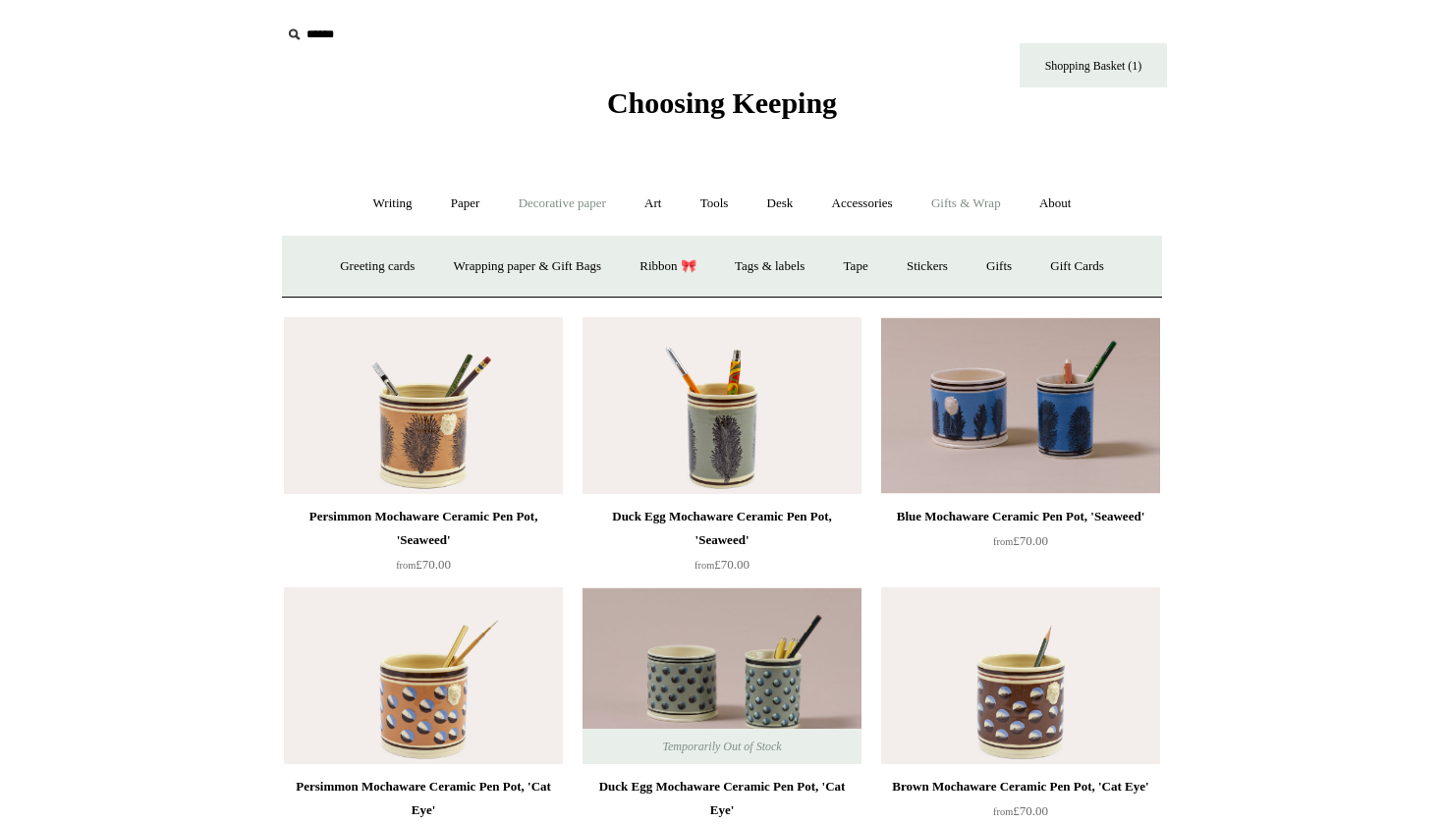
click at [551, 190] on link "Decorative paper +" at bounding box center [562, 204] width 123 height 52
click at [635, 206] on link "Art +" at bounding box center [653, 204] width 52 height 52
click at [697, 209] on link "Tools +" at bounding box center [715, 204] width 64 height 52
click at [462, 211] on link "Paper +" at bounding box center [465, 204] width 65 height 52
click at [954, 257] on link "Writing paper and envelopes +" at bounding box center [952, 267] width 182 height 52
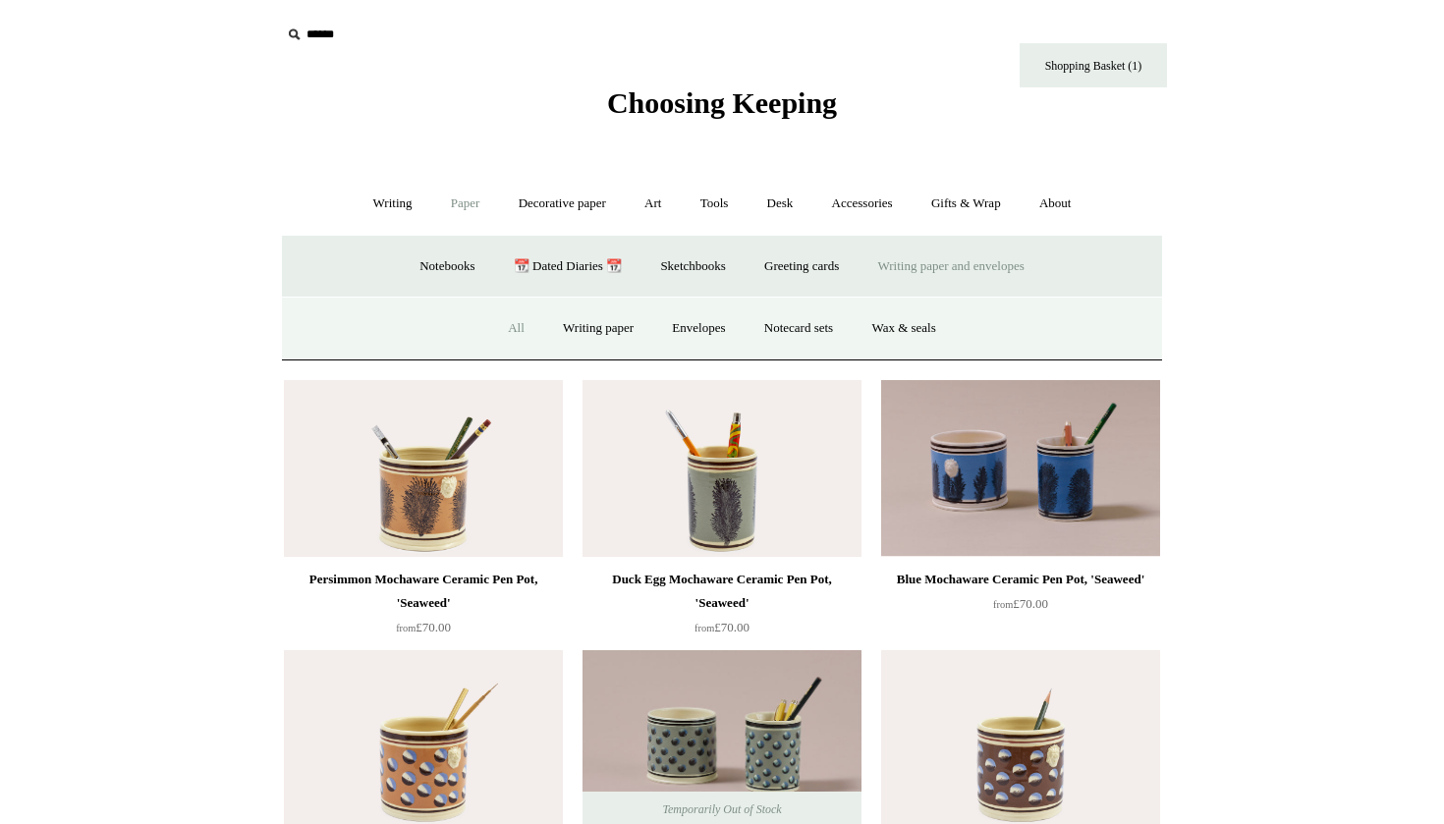
click at [510, 321] on link "All" at bounding box center [516, 329] width 52 height 52
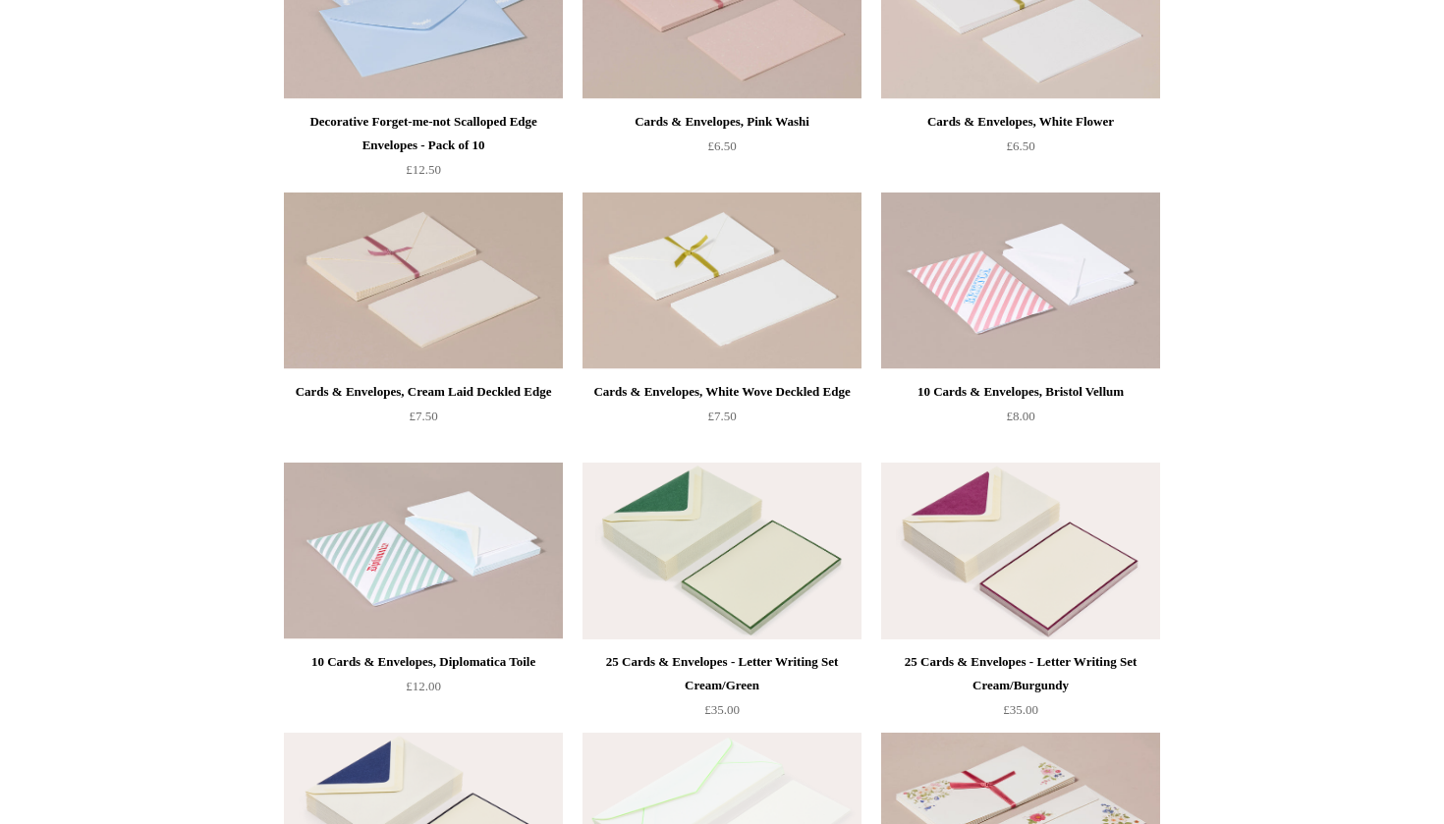
scroll to position [1413, 0]
click at [962, 565] on img at bounding box center [1020, 552] width 279 height 177
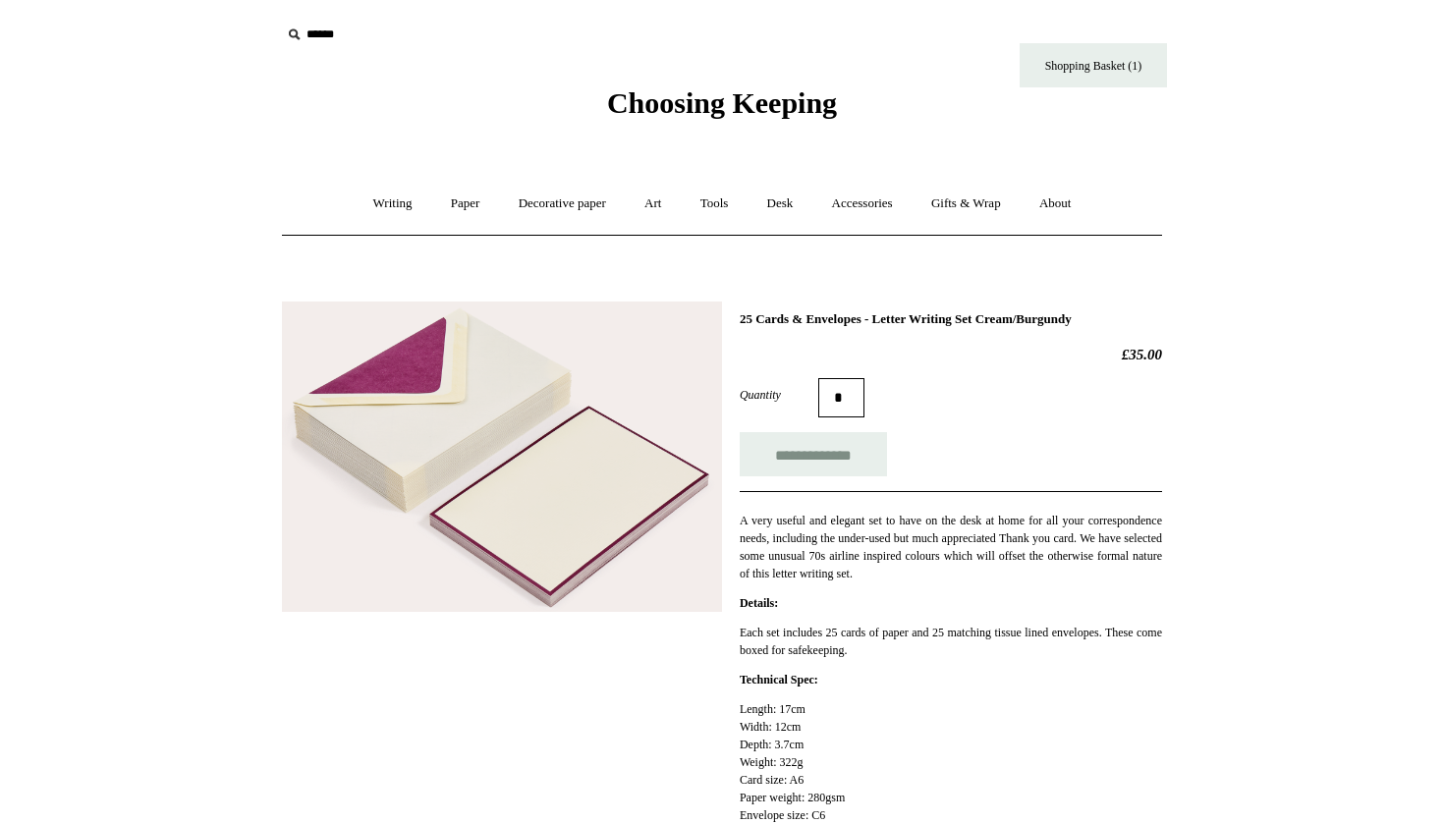
scroll to position [13, 0]
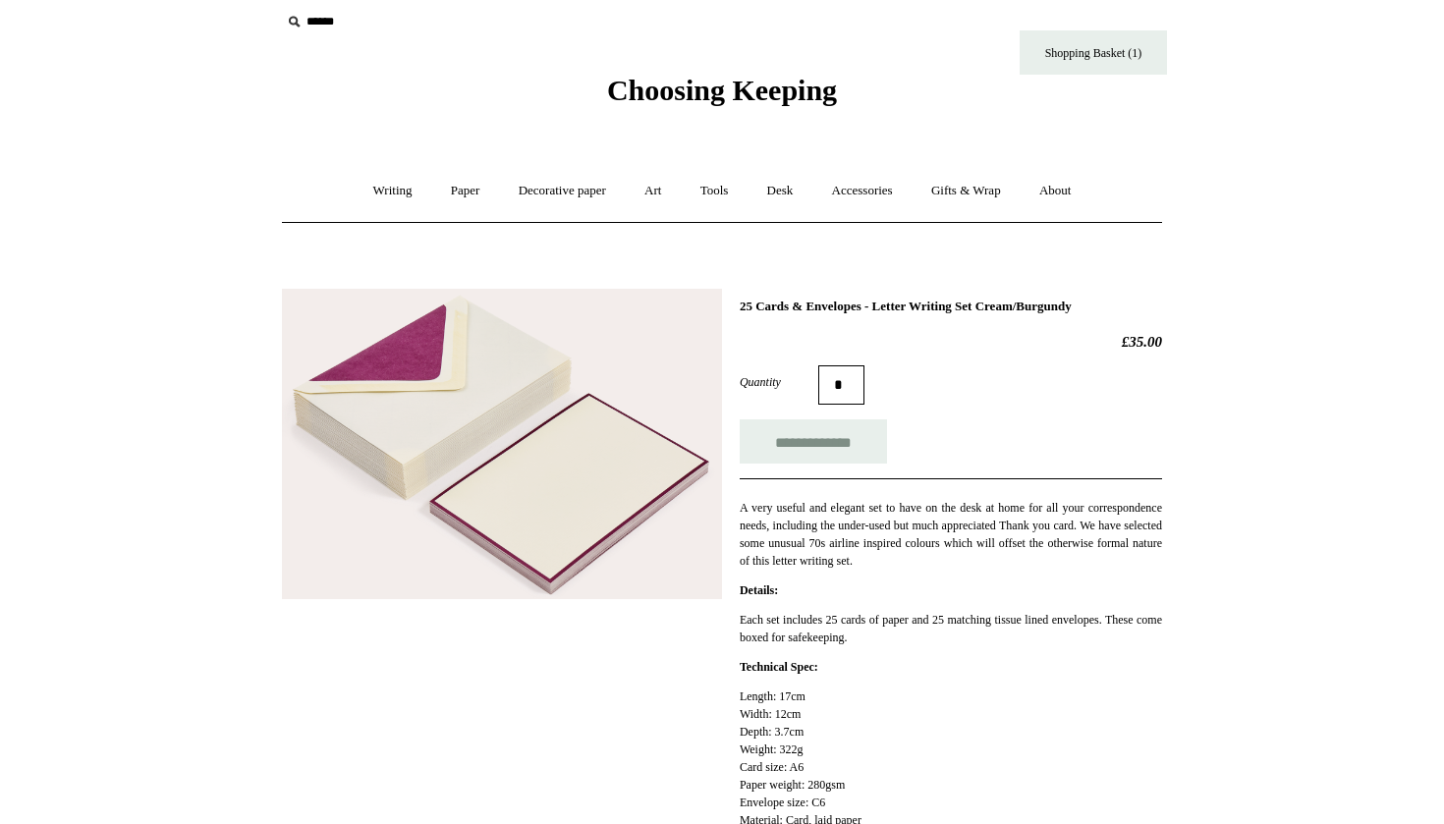
click at [600, 532] on img at bounding box center [502, 444] width 440 height 311
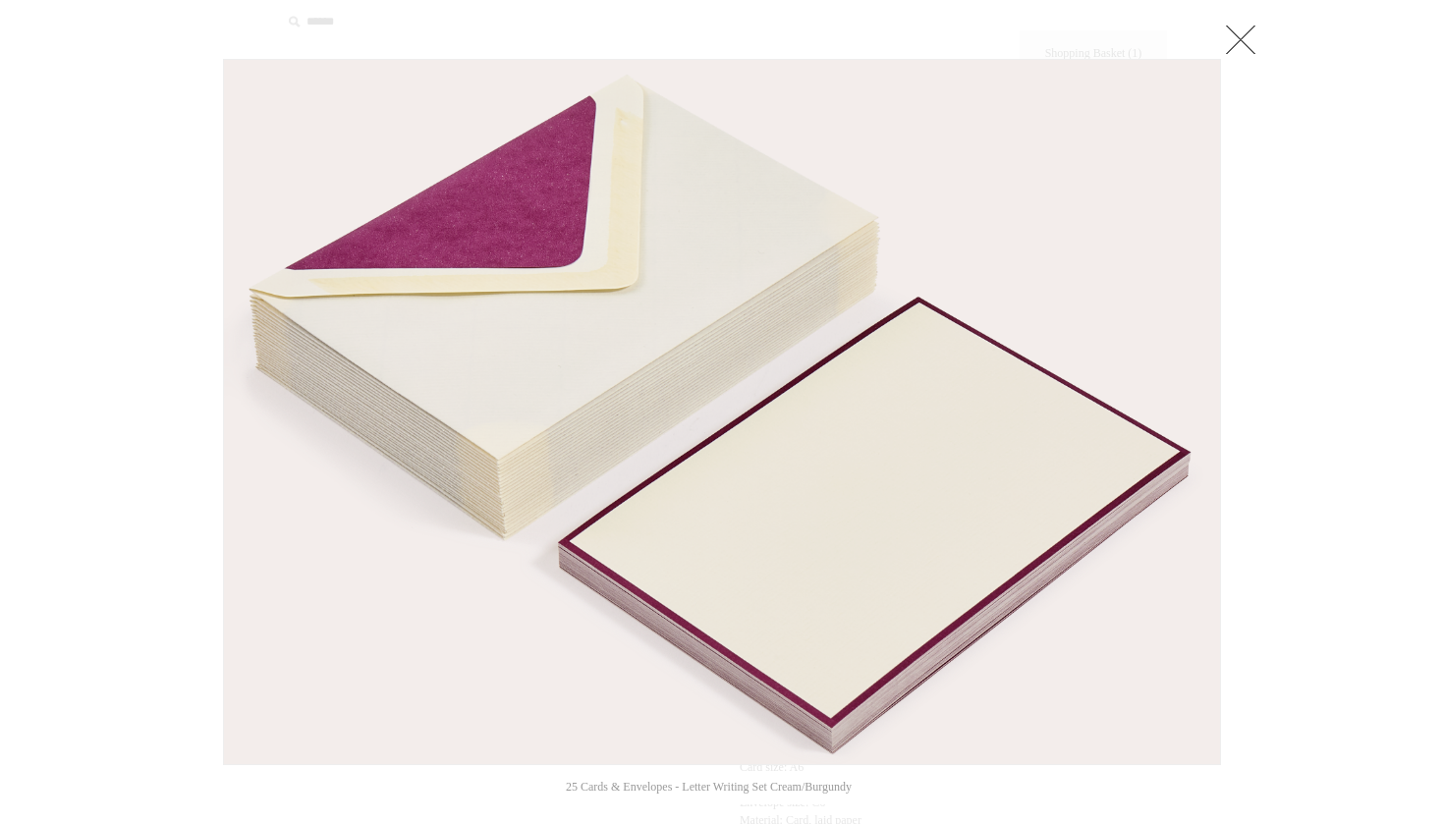
click at [1251, 41] on link at bounding box center [1240, 39] width 39 height 39
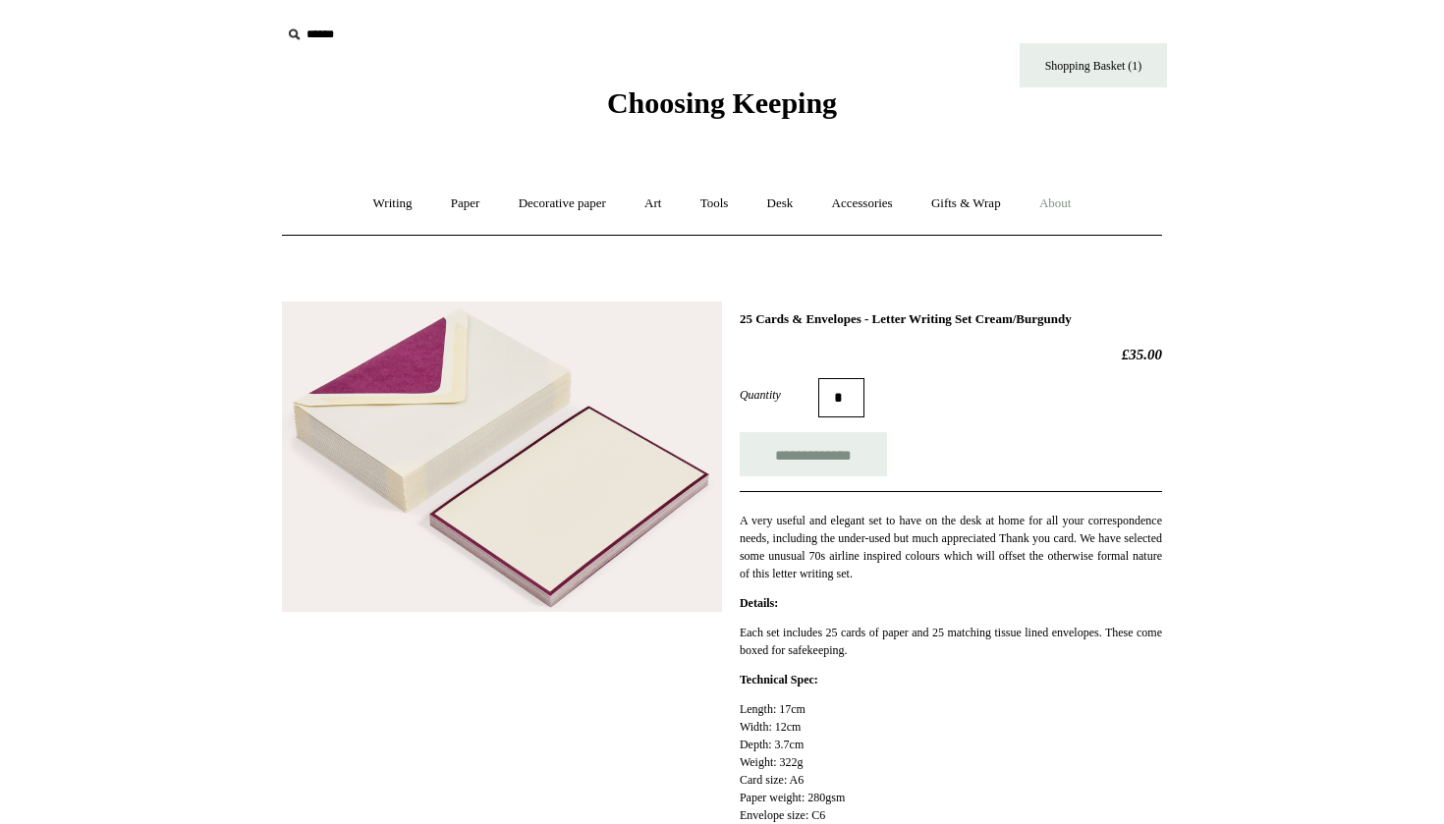
scroll to position [0, 0]
click at [1107, 84] on link "Shopping Basket (1)" at bounding box center [1093, 65] width 147 height 44
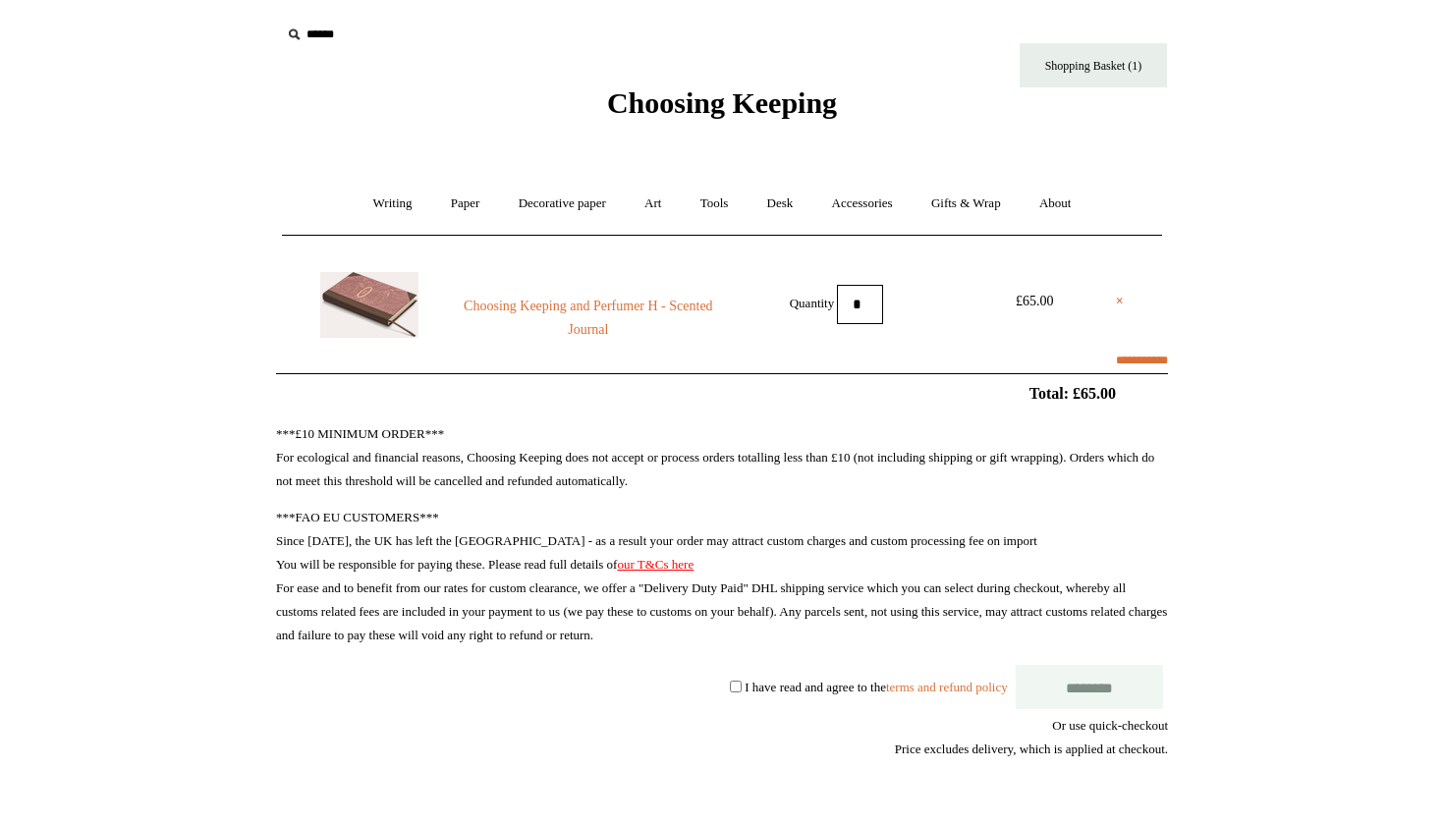
select select "**********"
type input "****"
click at [788, 696] on div "***£10 MINIMUM ORDER*** For ecological and financial reasons, Choosing Keeping …" at bounding box center [722, 670] width 892 height 494
click at [791, 690] on label "I have read and agree to the terms and refund policy" at bounding box center [876, 686] width 262 height 15
click at [1075, 692] on input "********" at bounding box center [1089, 687] width 147 height 44
